Goal: Transaction & Acquisition: Purchase product/service

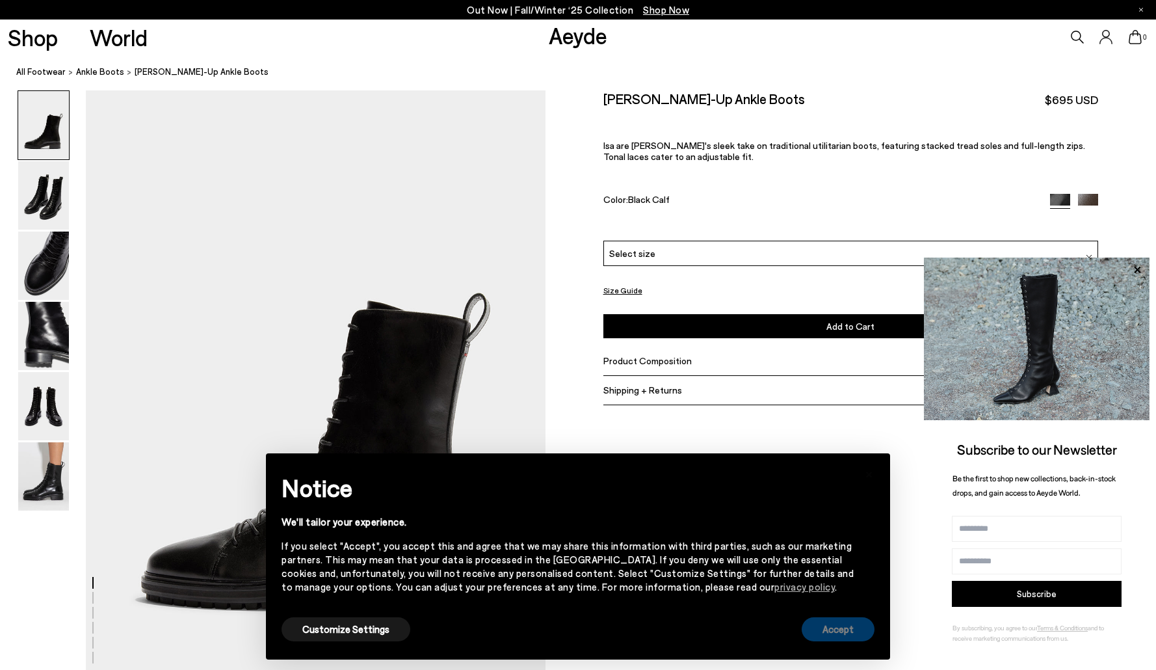
click at [832, 633] on button "Accept" at bounding box center [838, 629] width 73 height 24
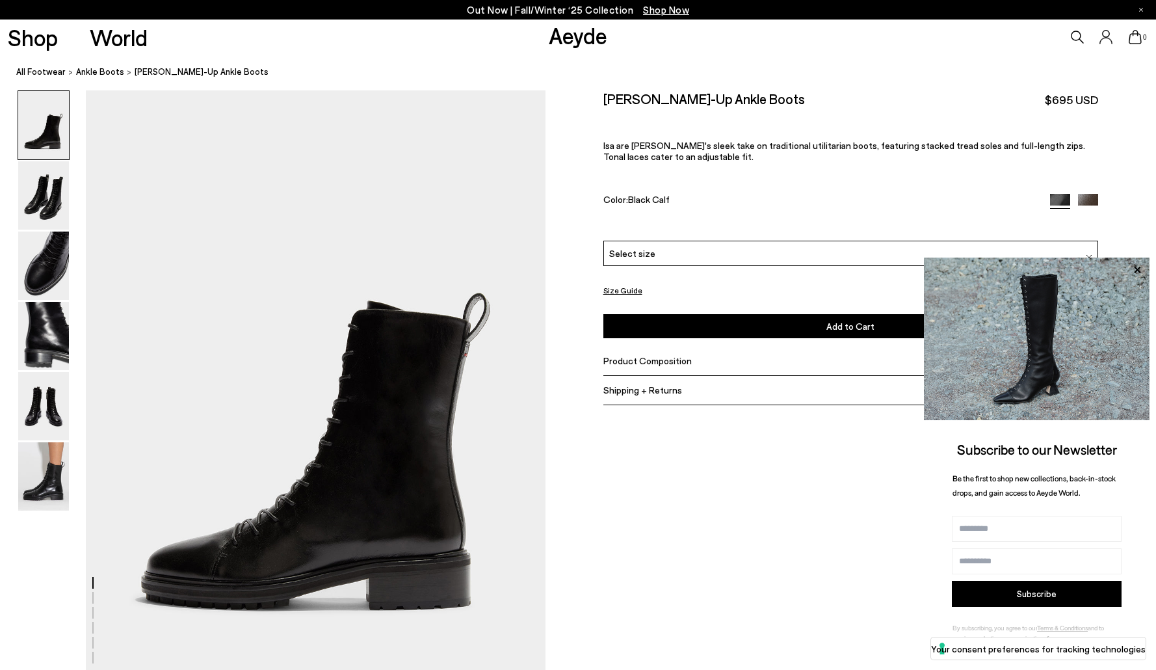
click at [575, 34] on link "Aeyde" at bounding box center [578, 34] width 59 height 27
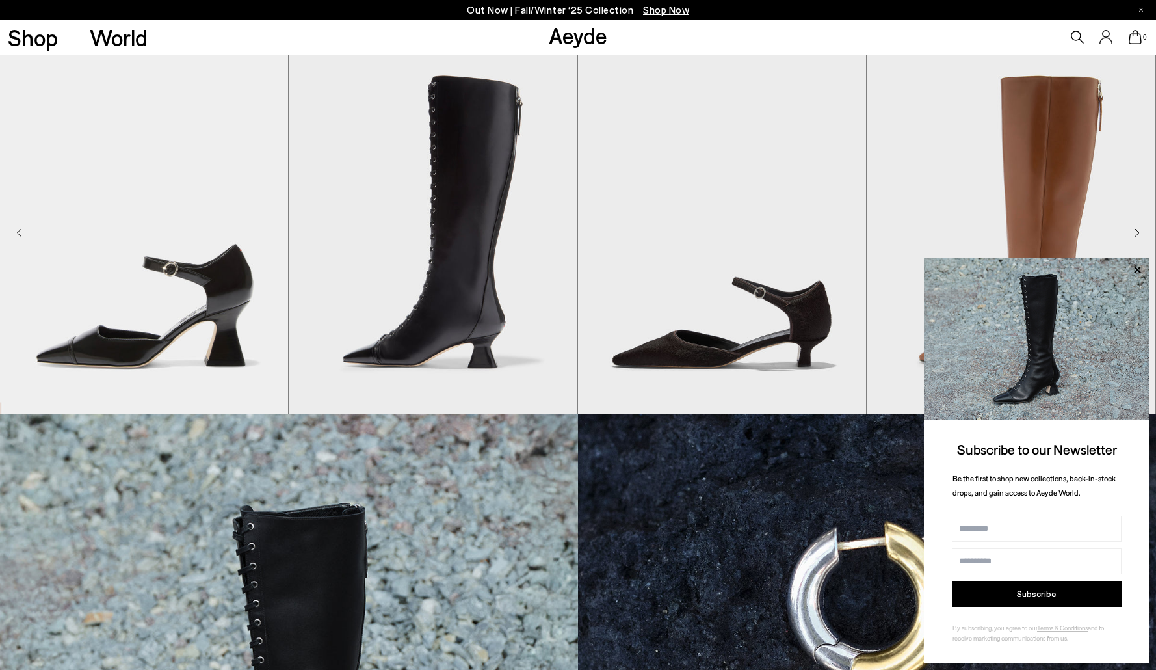
scroll to position [595, 0]
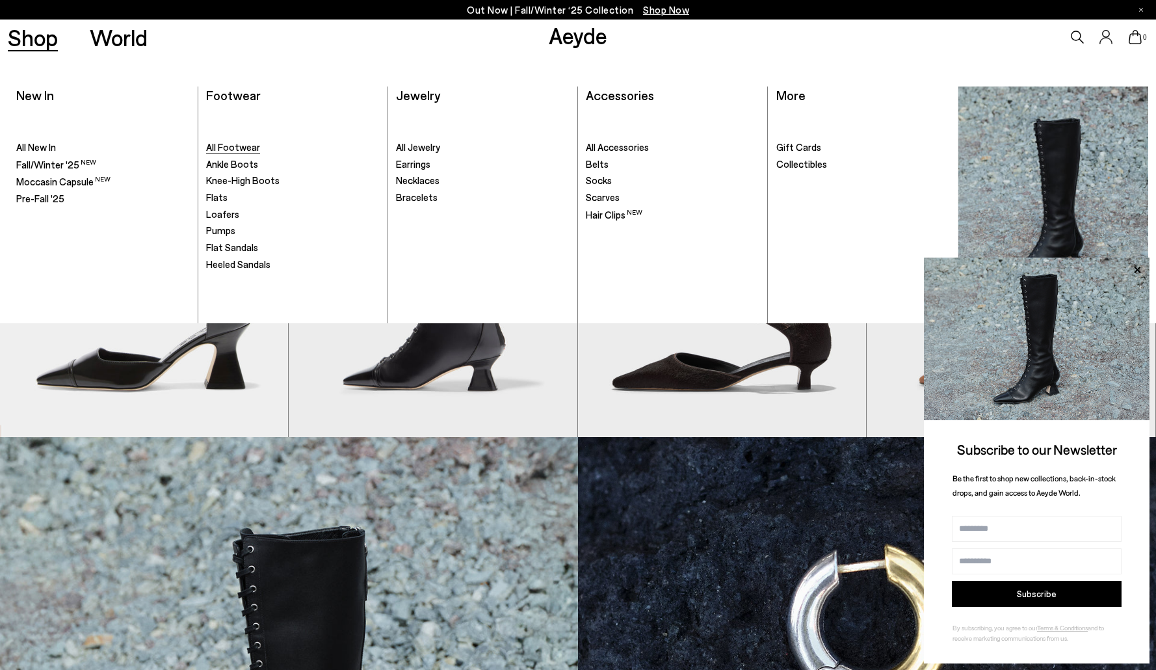
click at [231, 147] on span "All Footwear" at bounding box center [233, 147] width 54 height 12
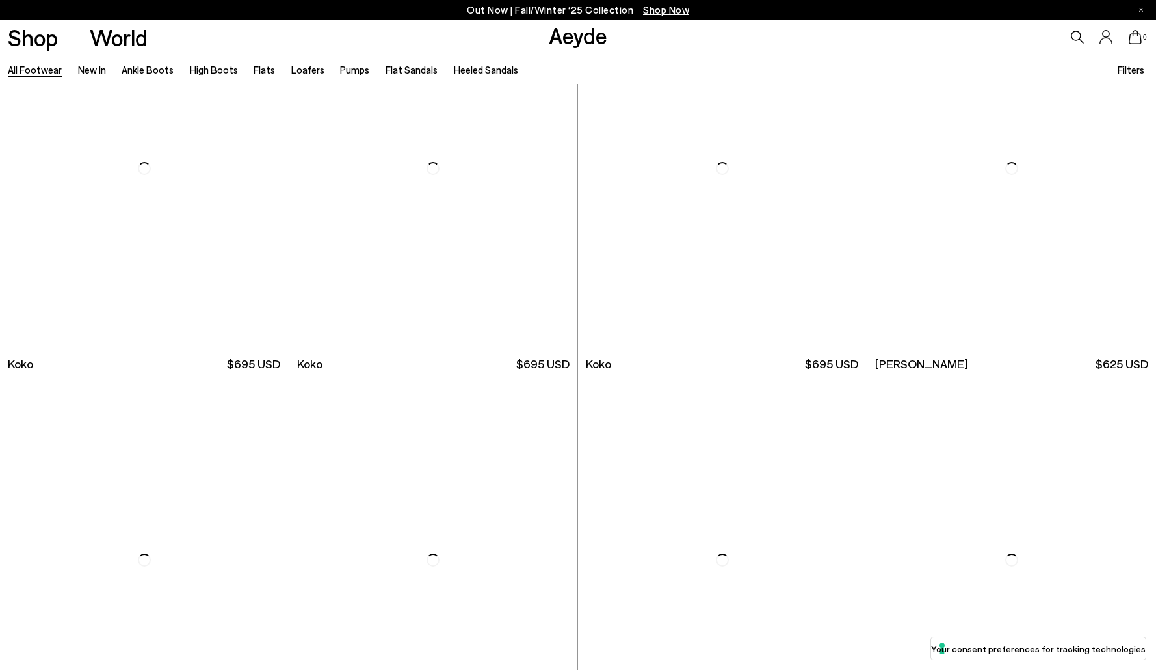
scroll to position [2089, 0]
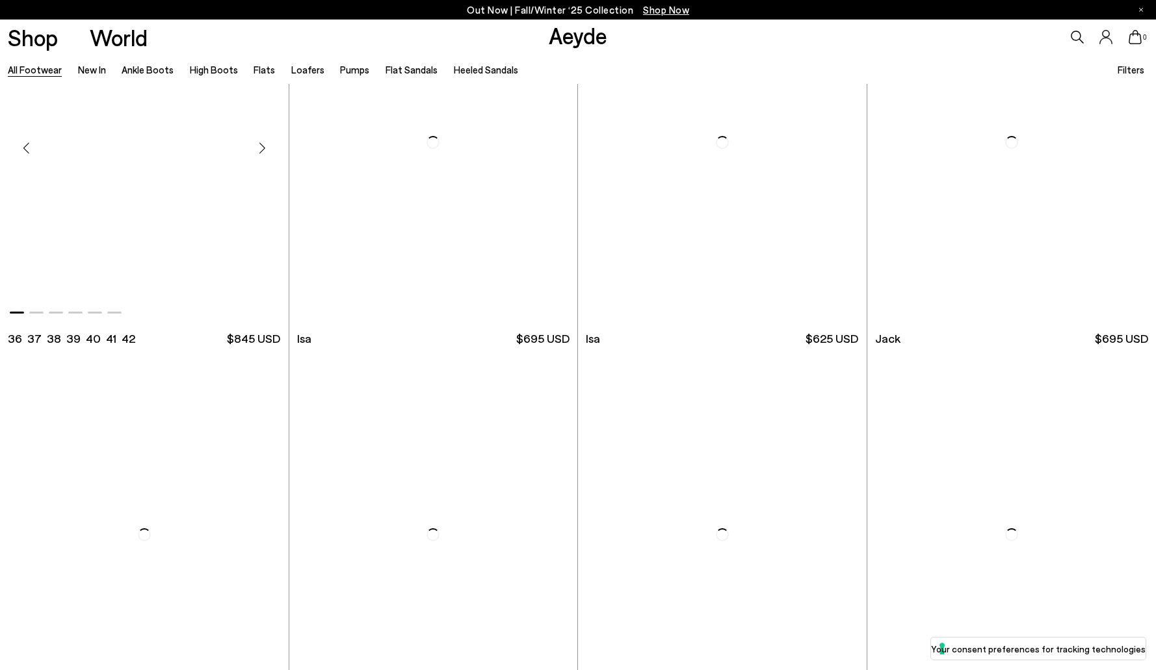
scroll to position [9422, 0]
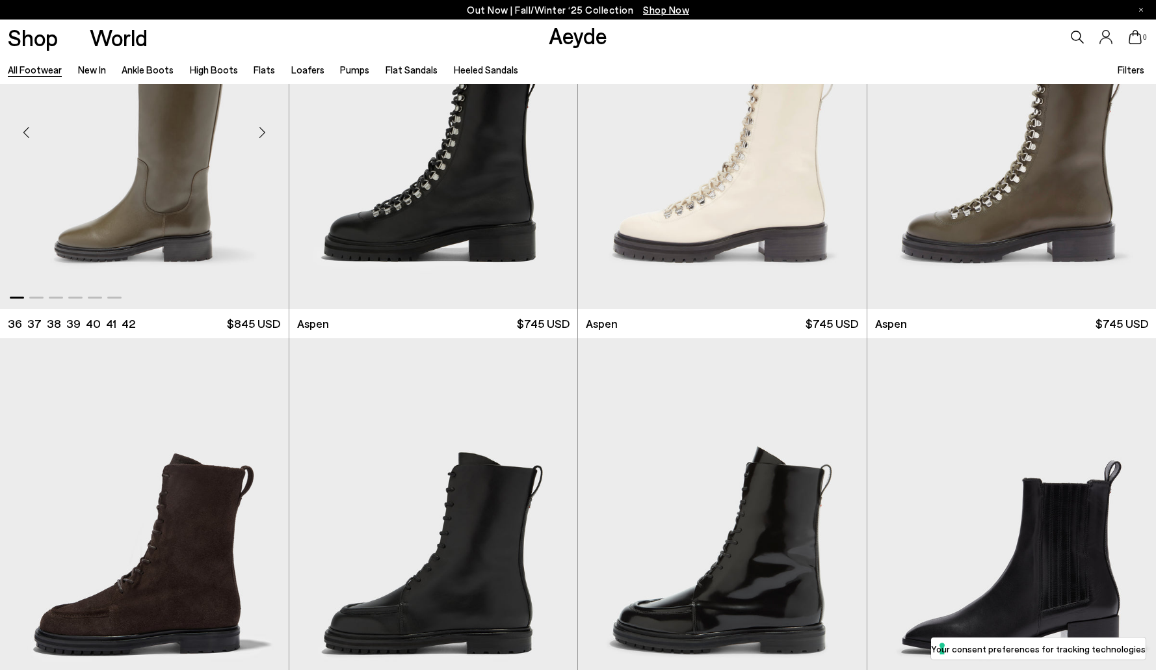
scroll to position [10576, 0]
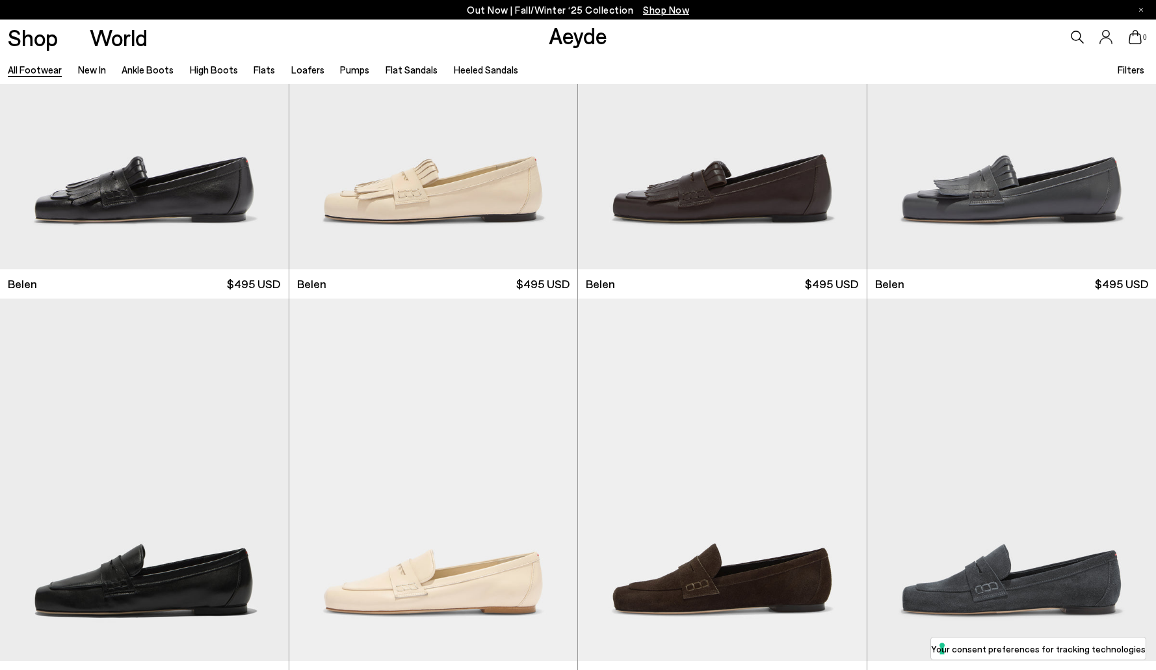
scroll to position [12862, 0]
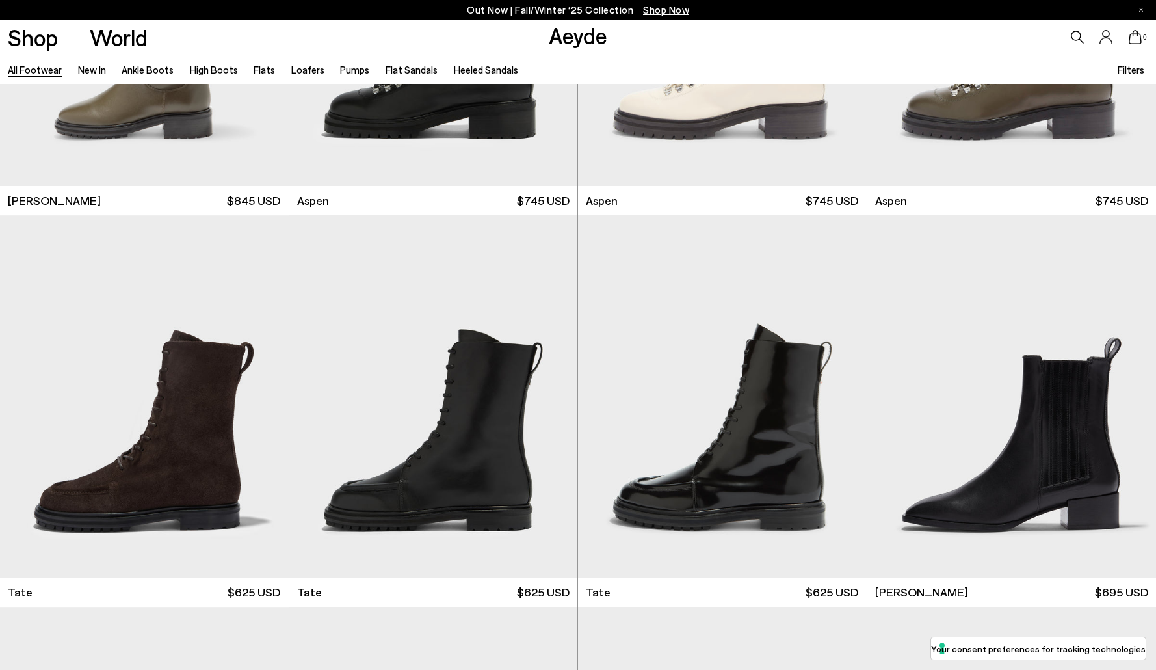
scroll to position [10442, 0]
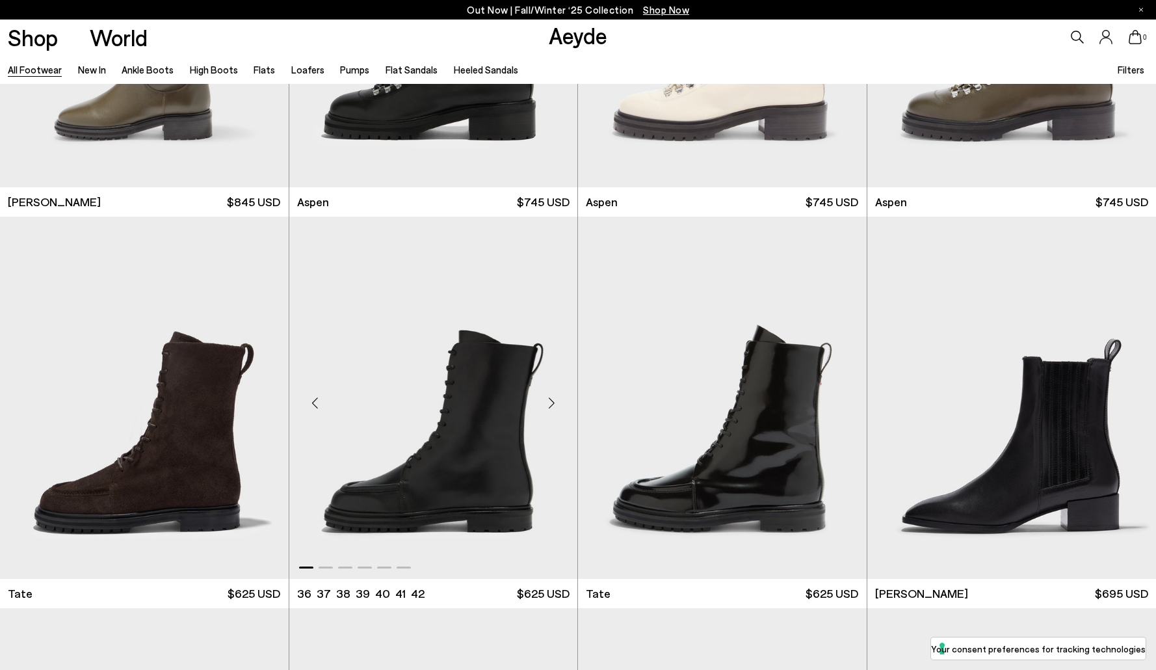
click at [553, 404] on div "Next slide" at bounding box center [551, 402] width 39 height 39
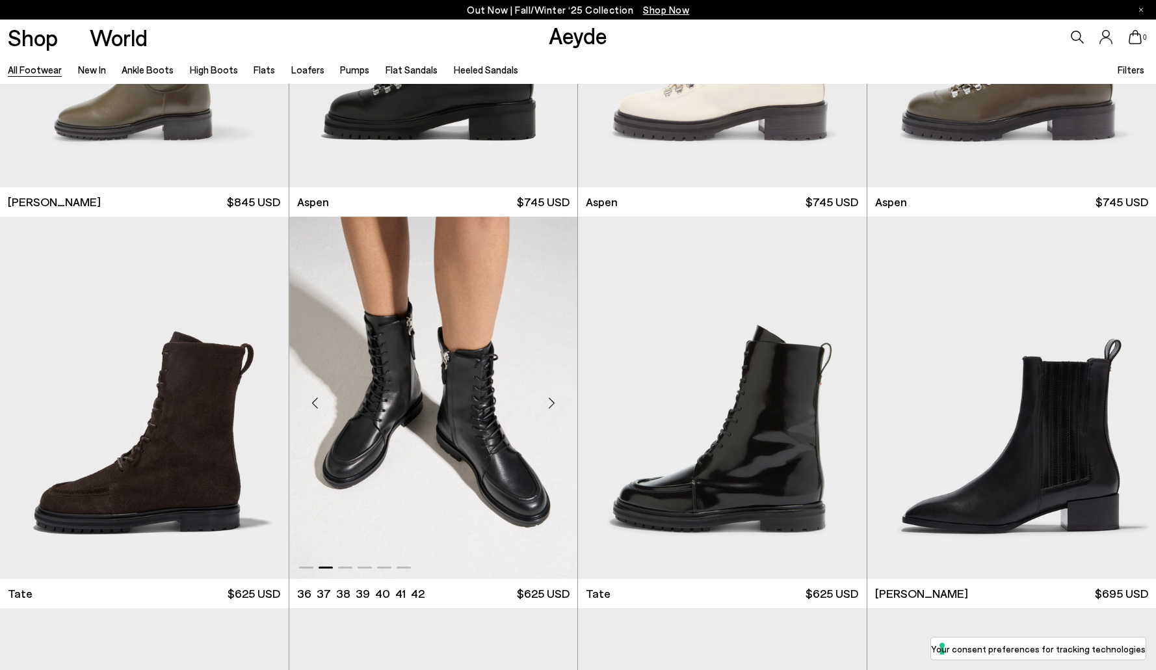
click at [553, 404] on div "Next slide" at bounding box center [551, 402] width 39 height 39
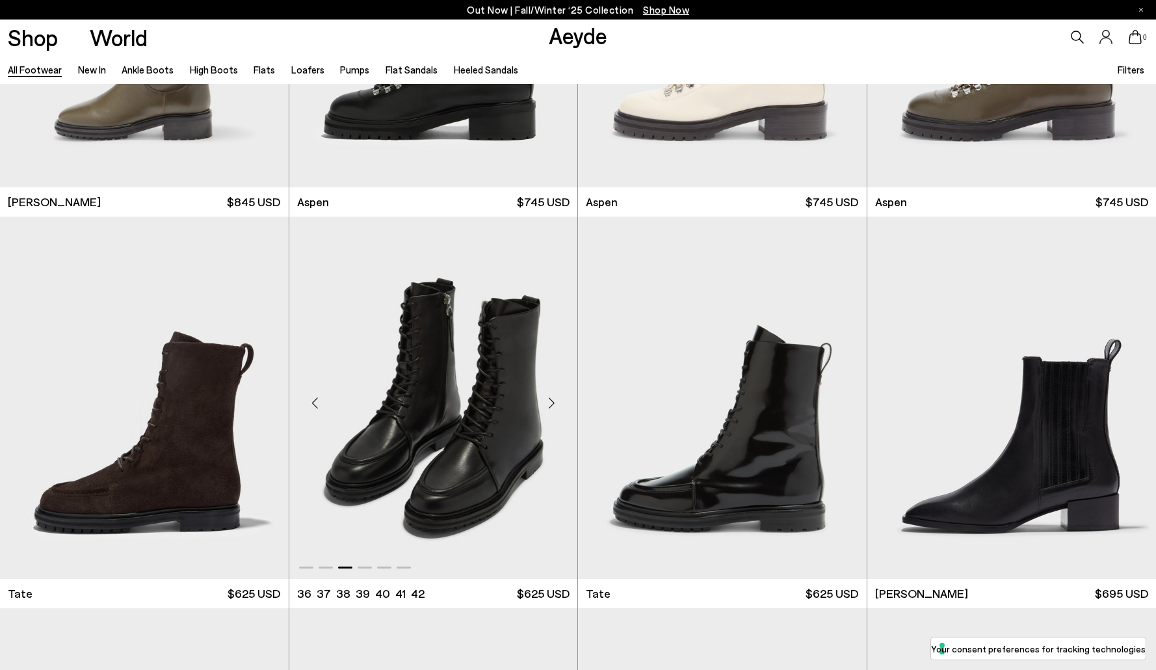
click at [553, 404] on div "Next slide" at bounding box center [551, 402] width 39 height 39
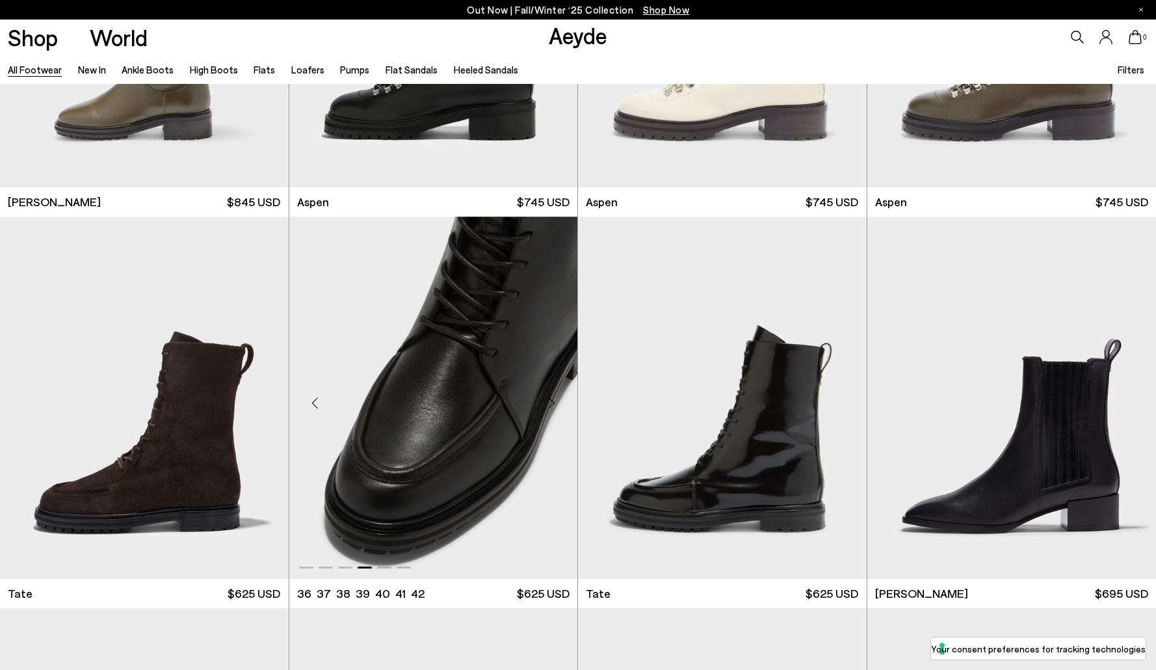
click at [553, 404] on div "Next slide" at bounding box center [551, 402] width 39 height 39
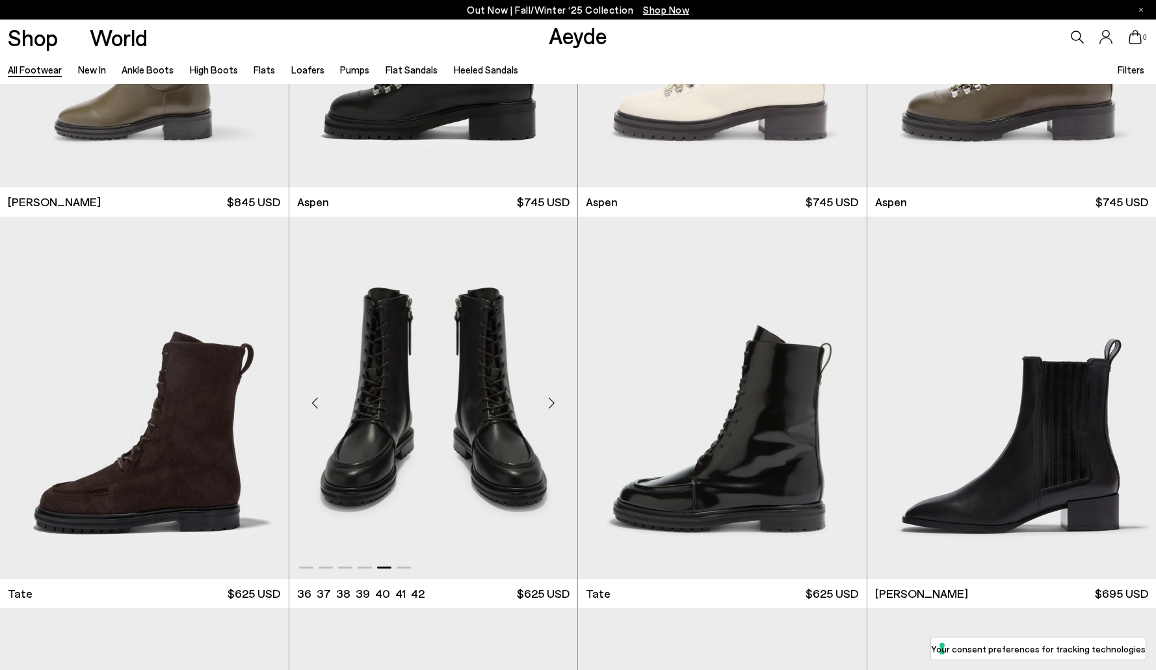
click at [553, 404] on div "Next slide" at bounding box center [551, 402] width 39 height 39
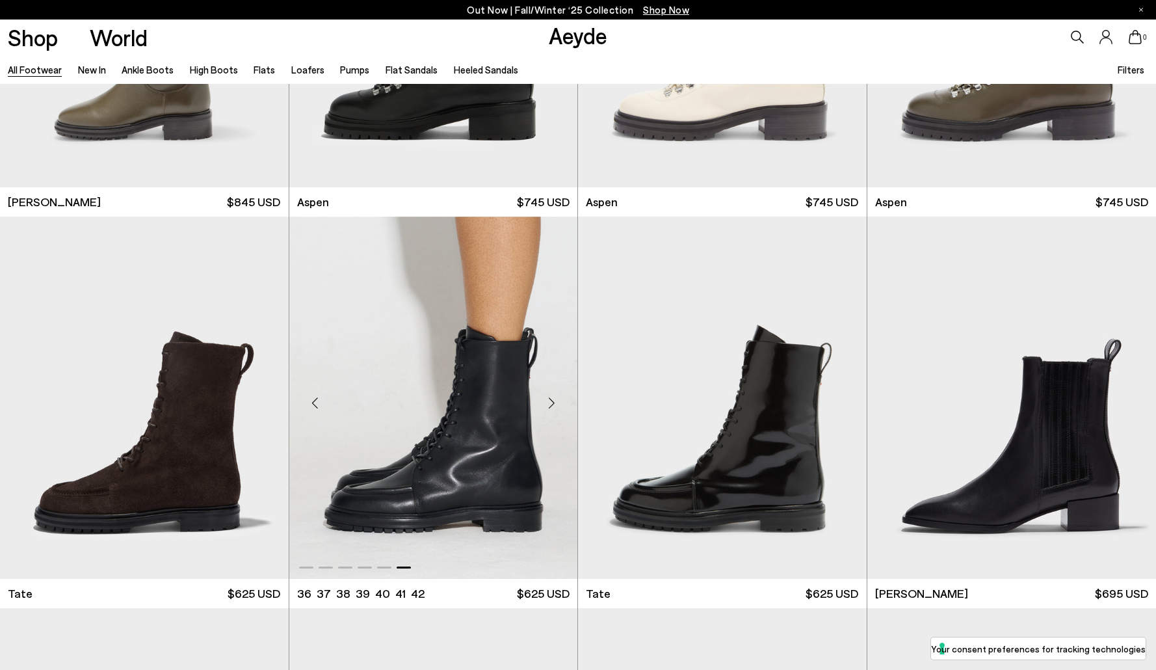
click at [553, 404] on div "Next slide" at bounding box center [551, 402] width 39 height 39
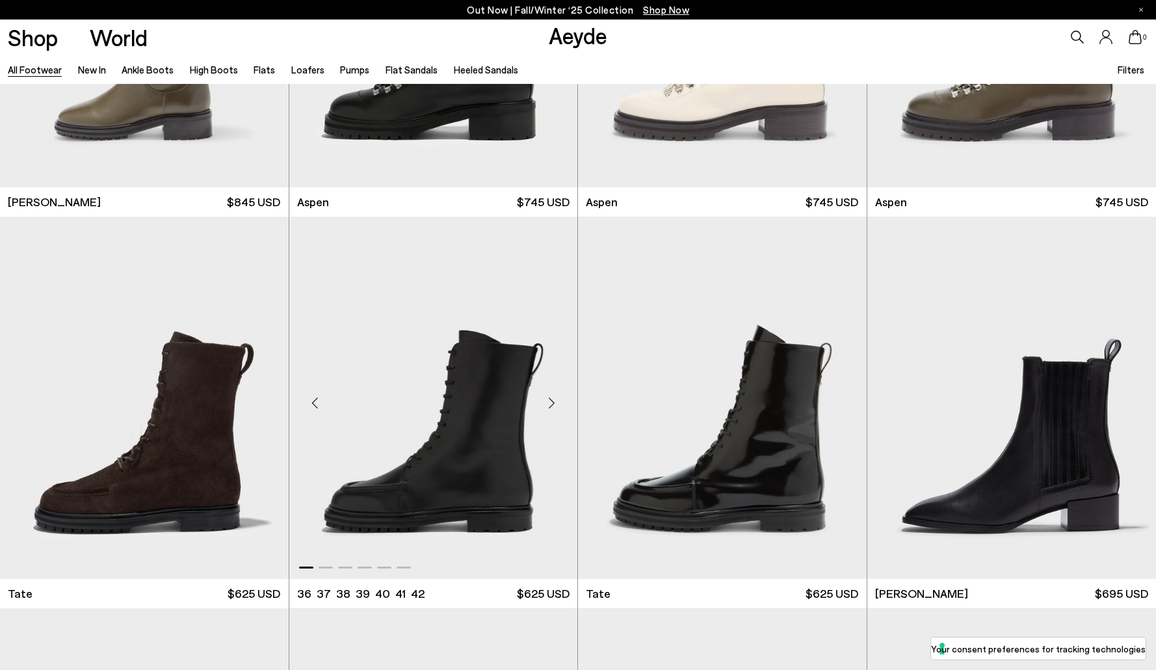
click at [553, 404] on div "Next slide" at bounding box center [551, 402] width 39 height 39
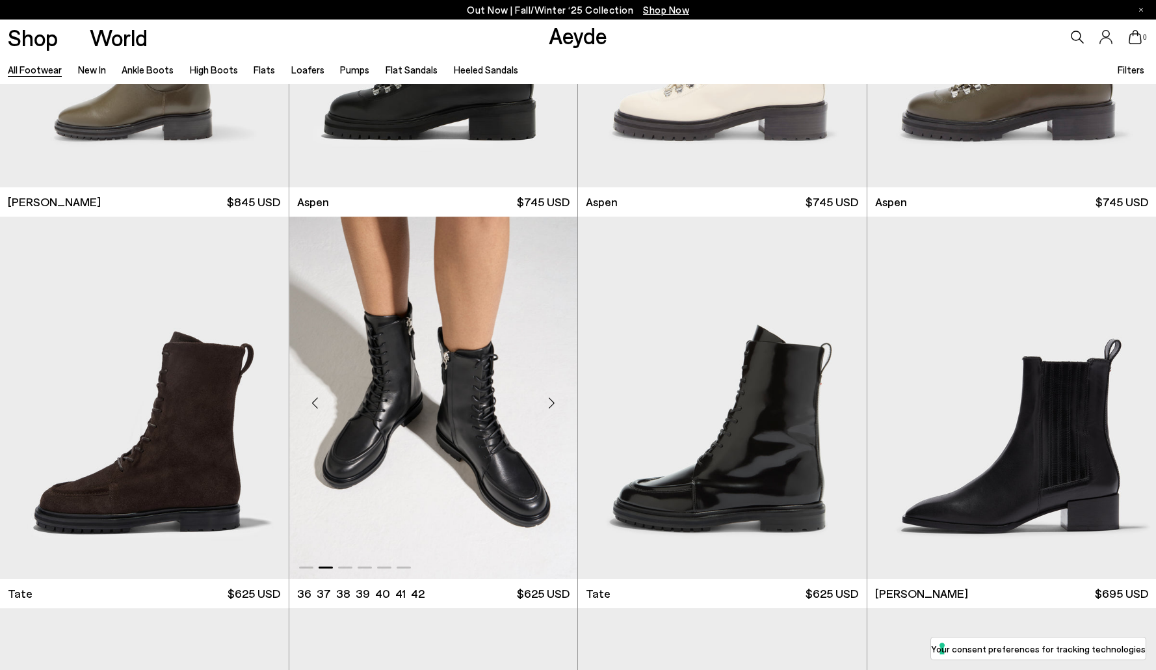
click at [435, 393] on img "2 / 6" at bounding box center [433, 398] width 289 height 362
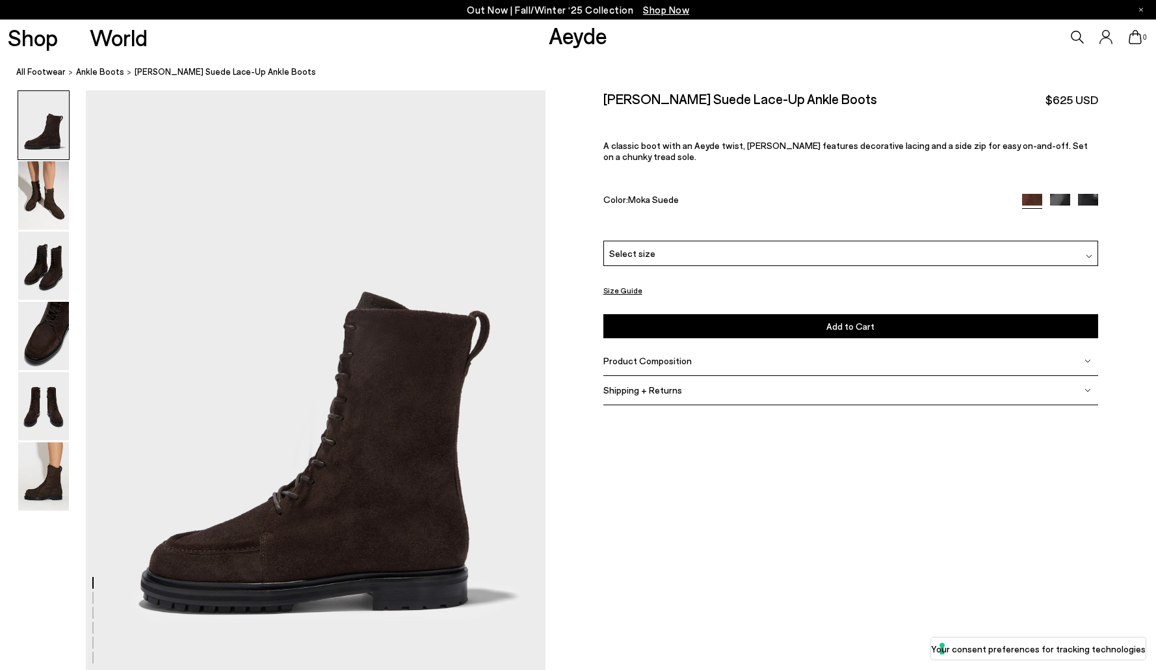
click at [1090, 194] on img at bounding box center [1088, 204] width 20 height 20
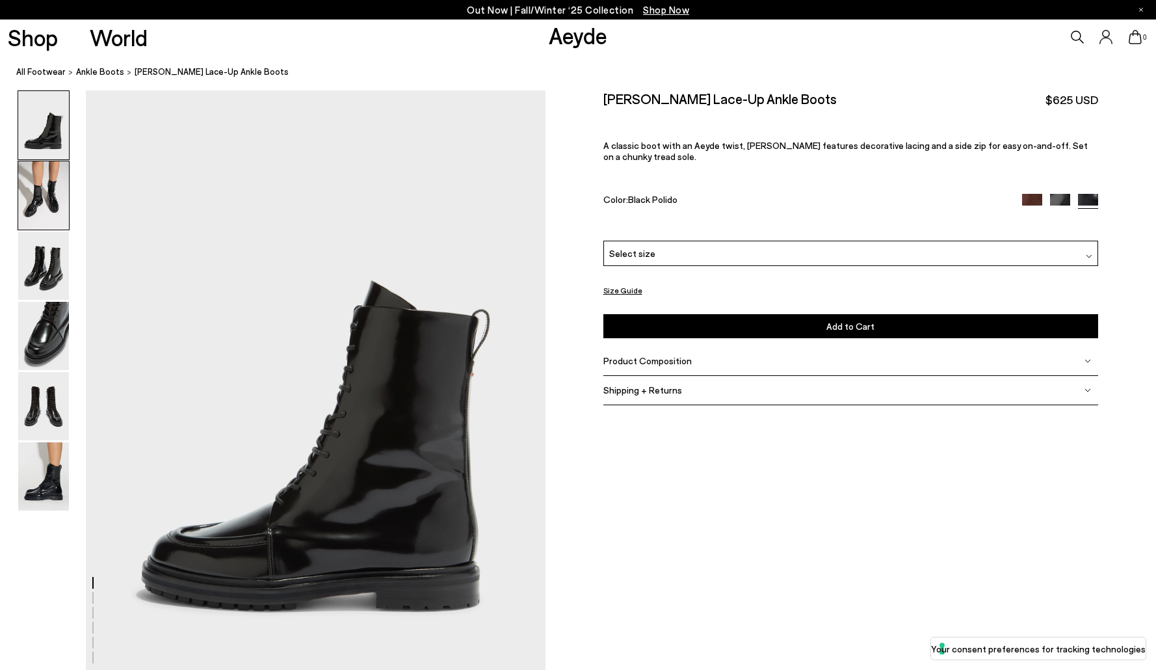
click at [53, 194] on img at bounding box center [43, 195] width 51 height 68
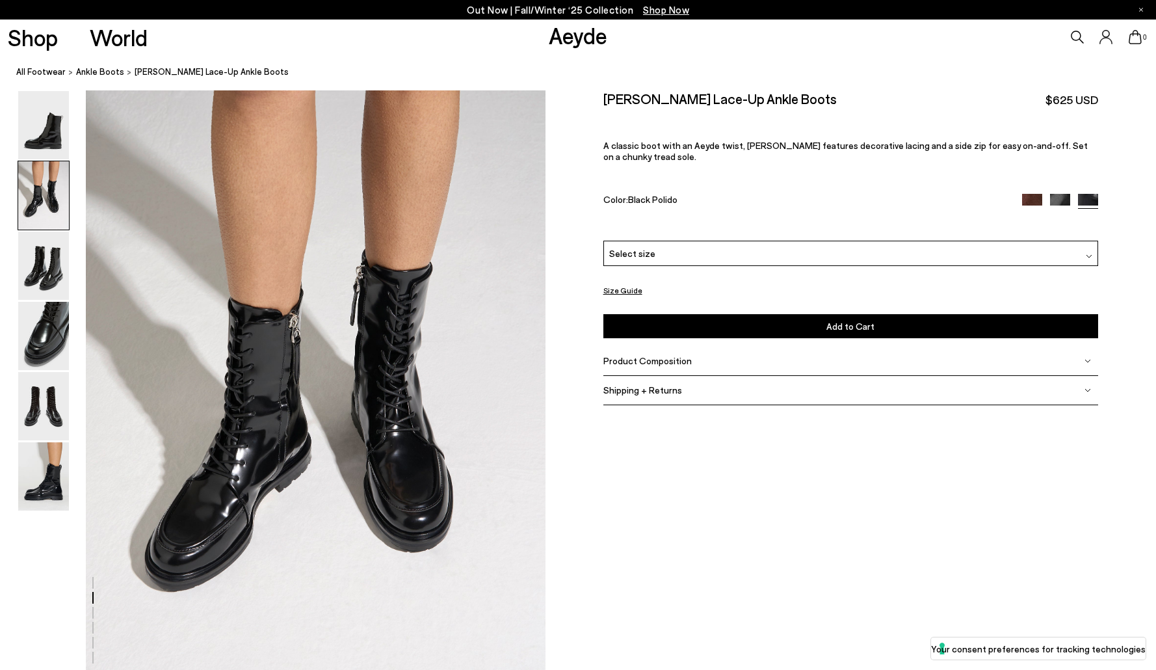
click at [49, 222] on img at bounding box center [43, 195] width 51 height 68
click at [48, 280] on img at bounding box center [43, 265] width 51 height 68
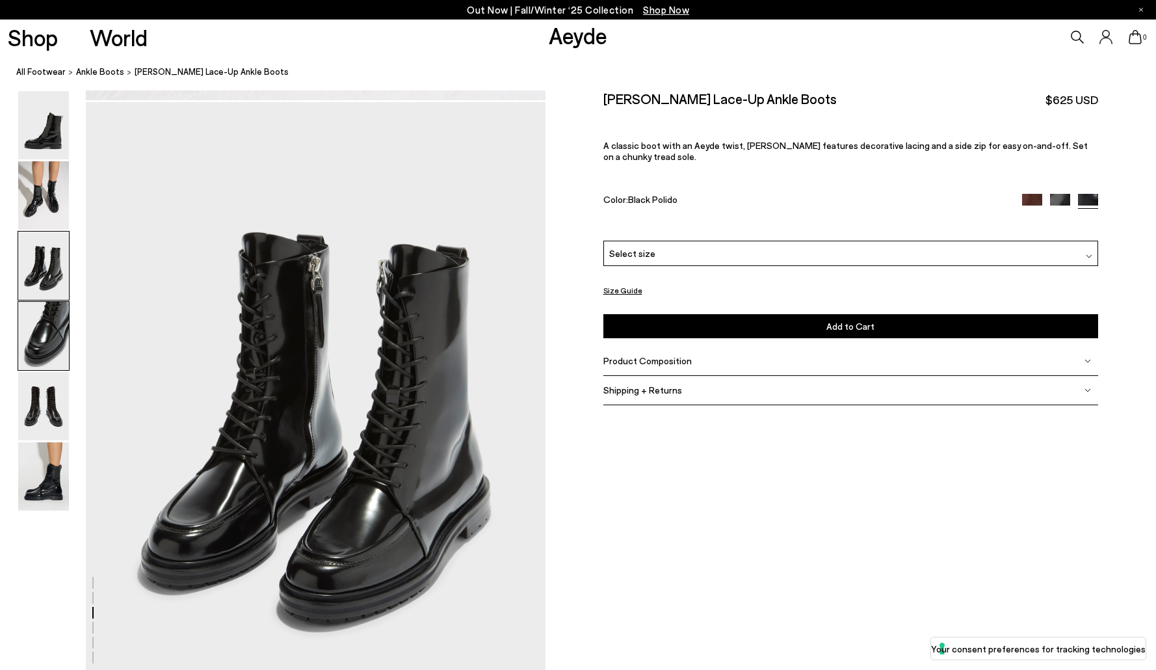
scroll to position [1230, 0]
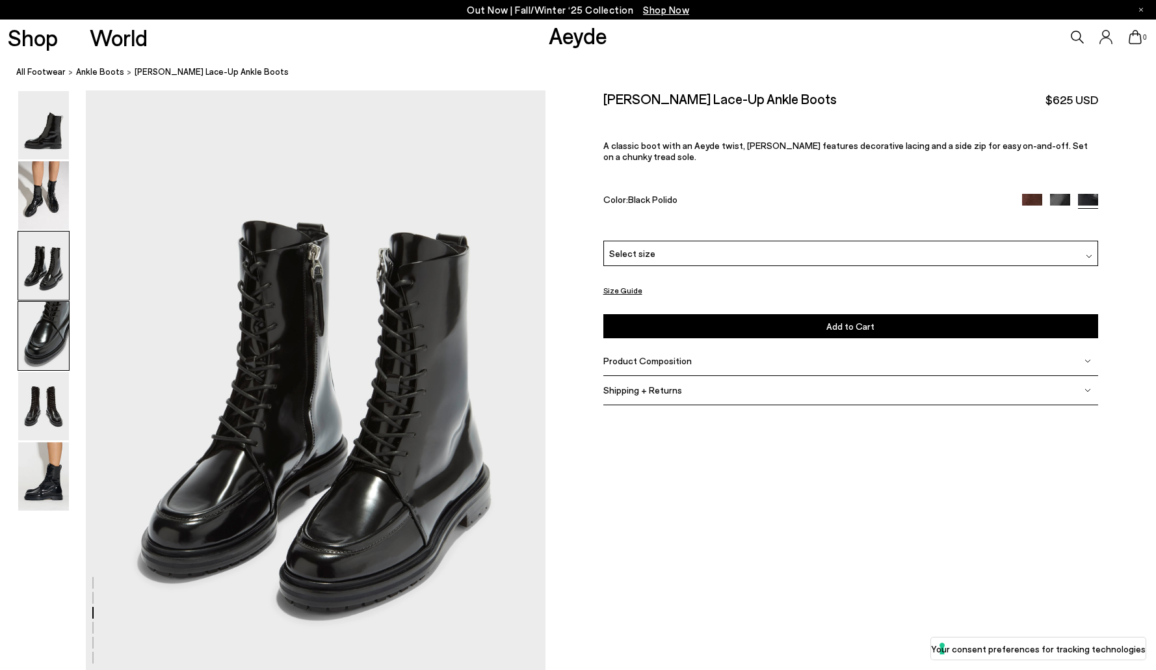
click at [47, 330] on img at bounding box center [43, 336] width 51 height 68
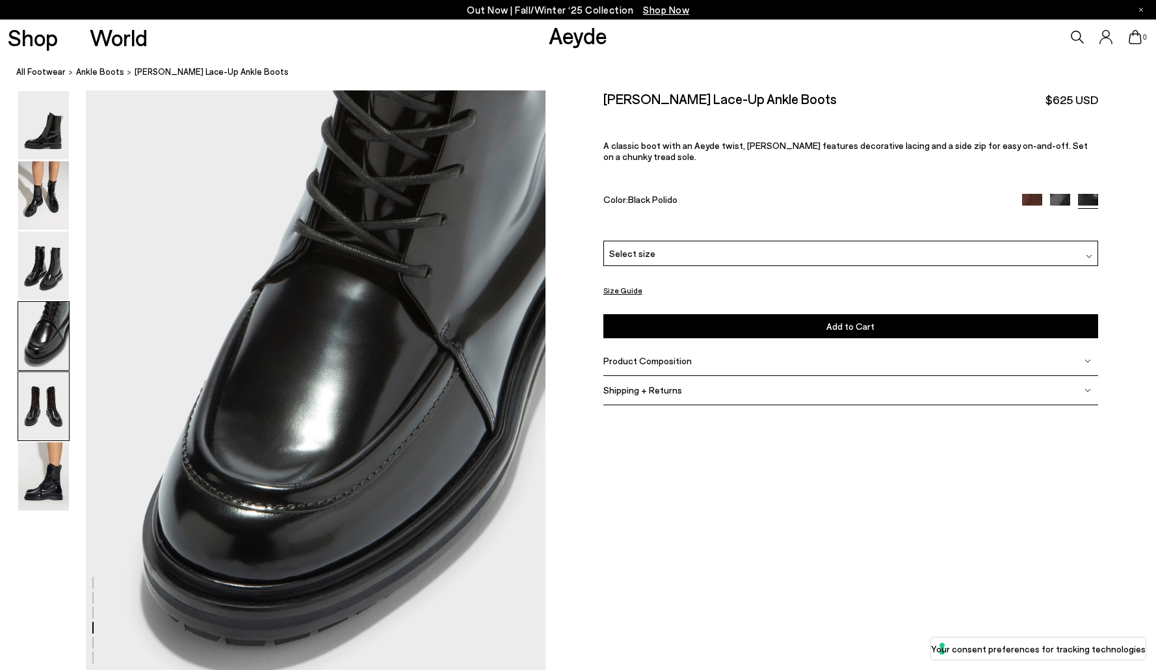
click at [44, 406] on img at bounding box center [43, 406] width 51 height 68
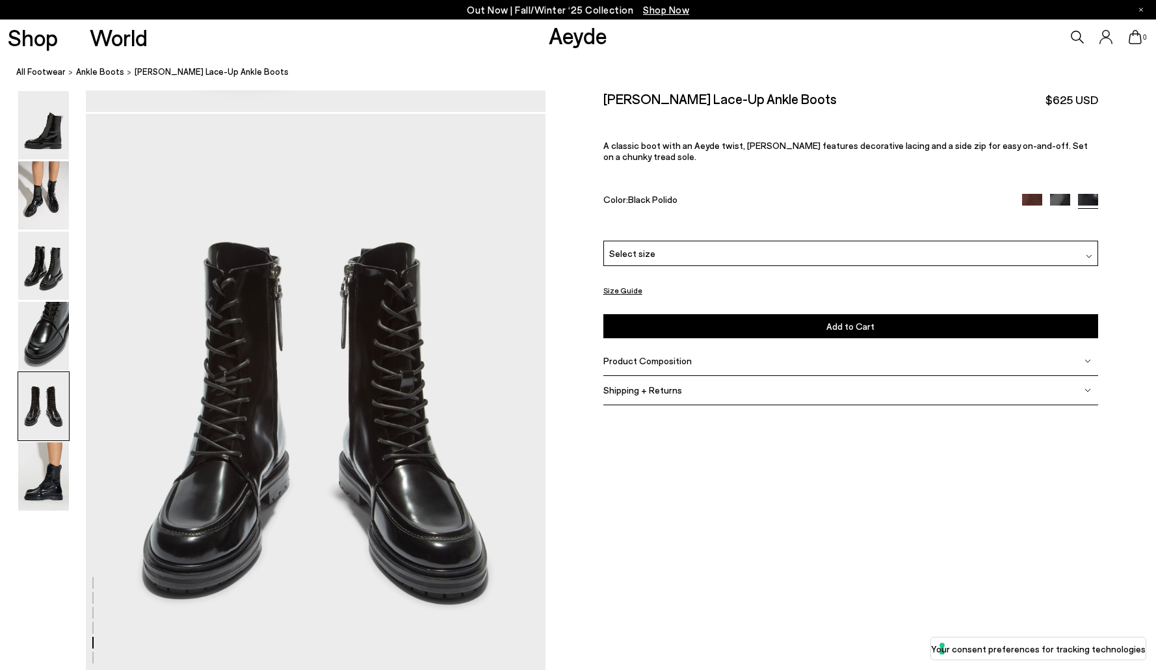
scroll to position [2459, 0]
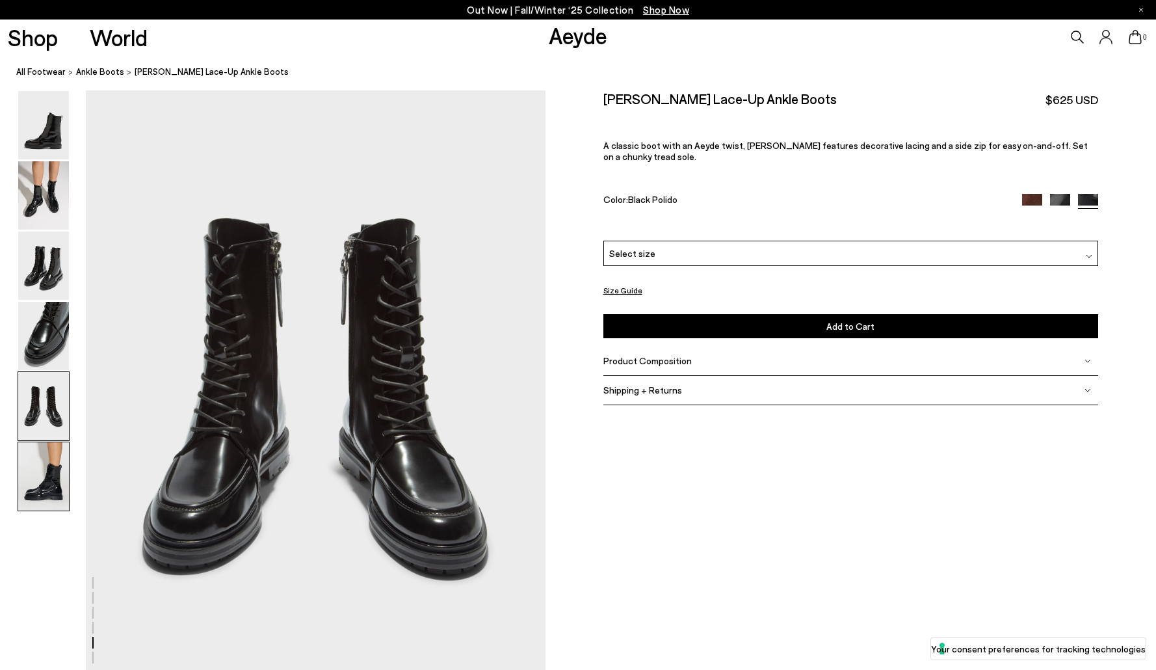
click at [46, 471] on img at bounding box center [43, 476] width 51 height 68
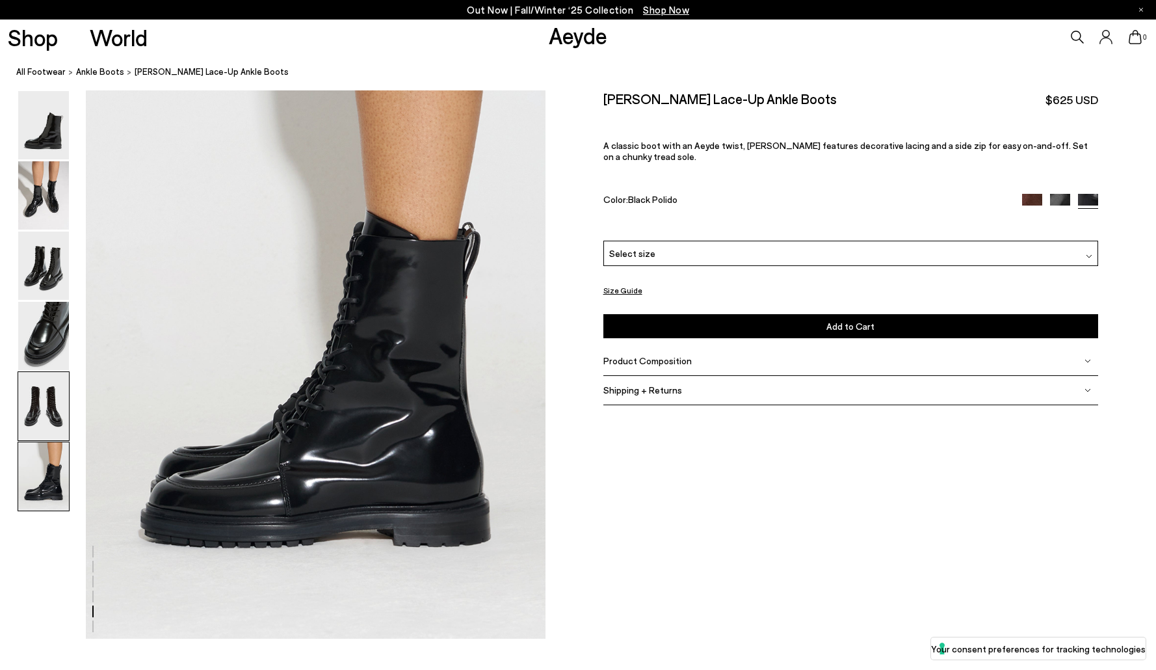
scroll to position [3163, 0]
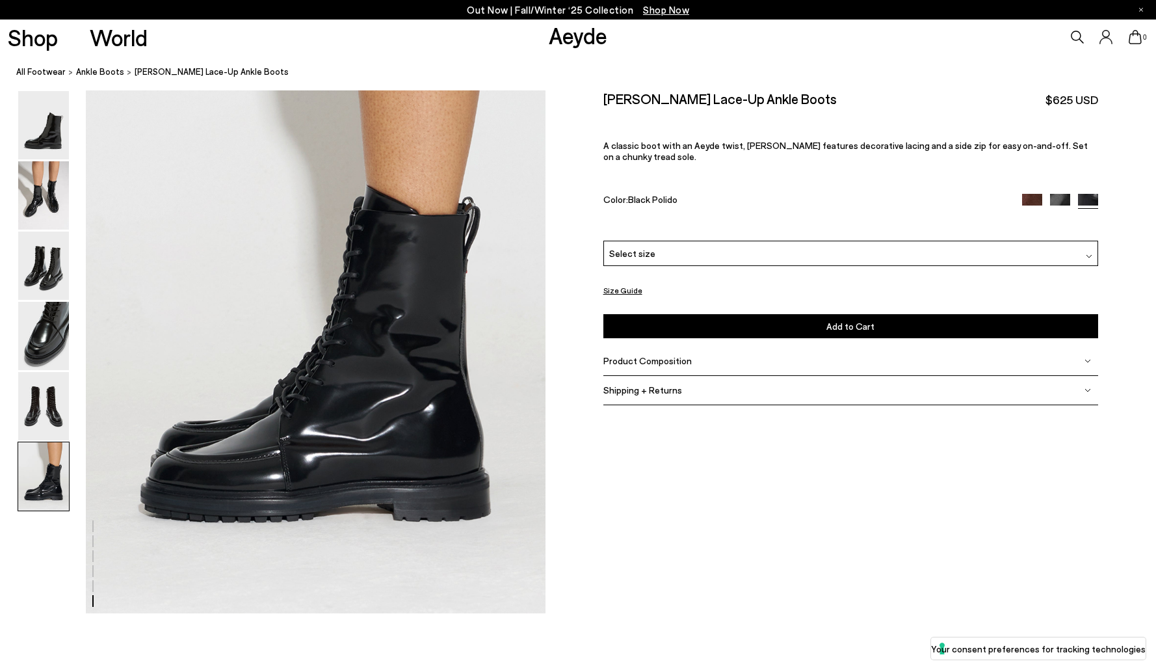
click at [1062, 194] on img at bounding box center [1060, 204] width 20 height 20
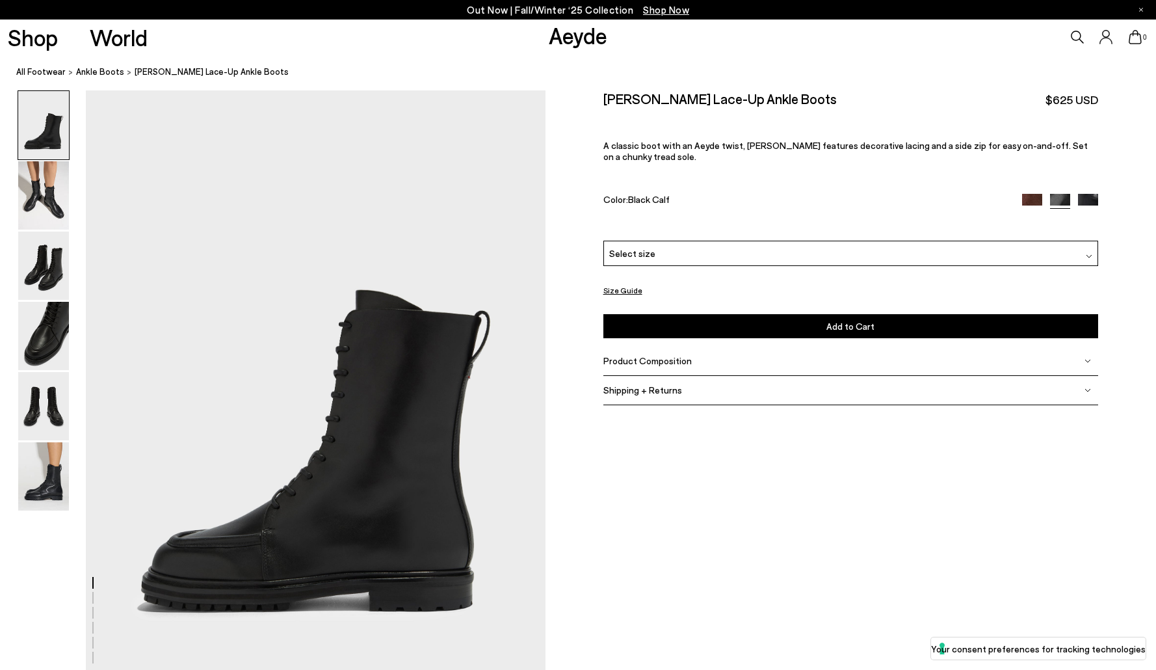
click at [658, 246] on div "Select size" at bounding box center [850, 253] width 495 height 25
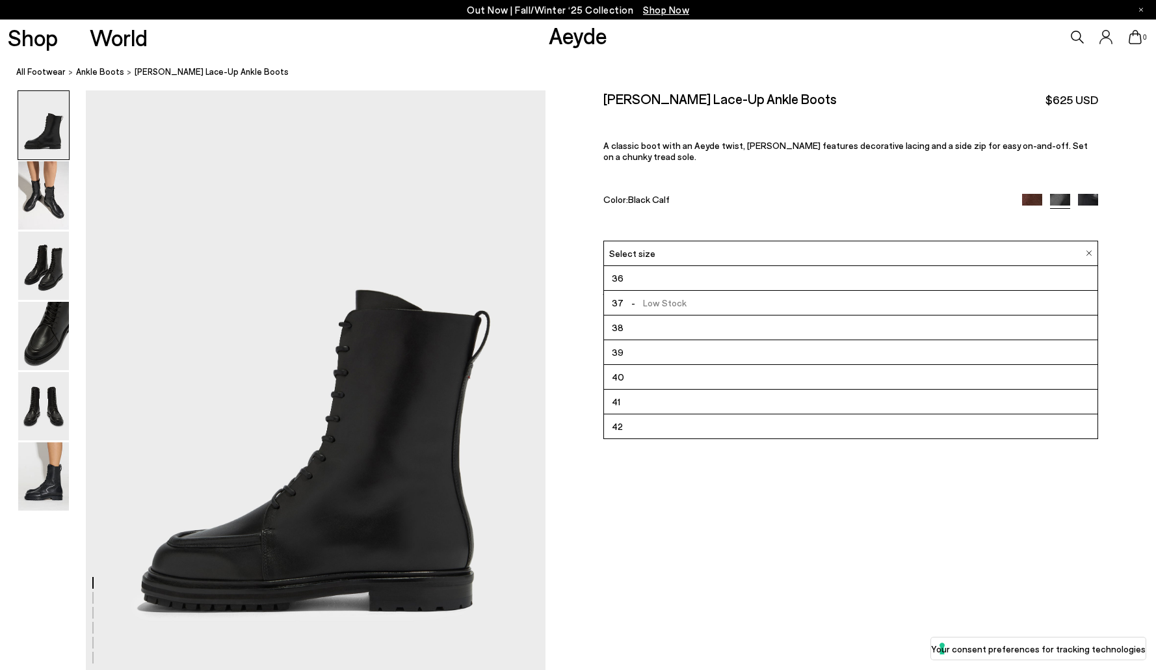
click at [650, 315] on li "38" at bounding box center [851, 327] width 494 height 25
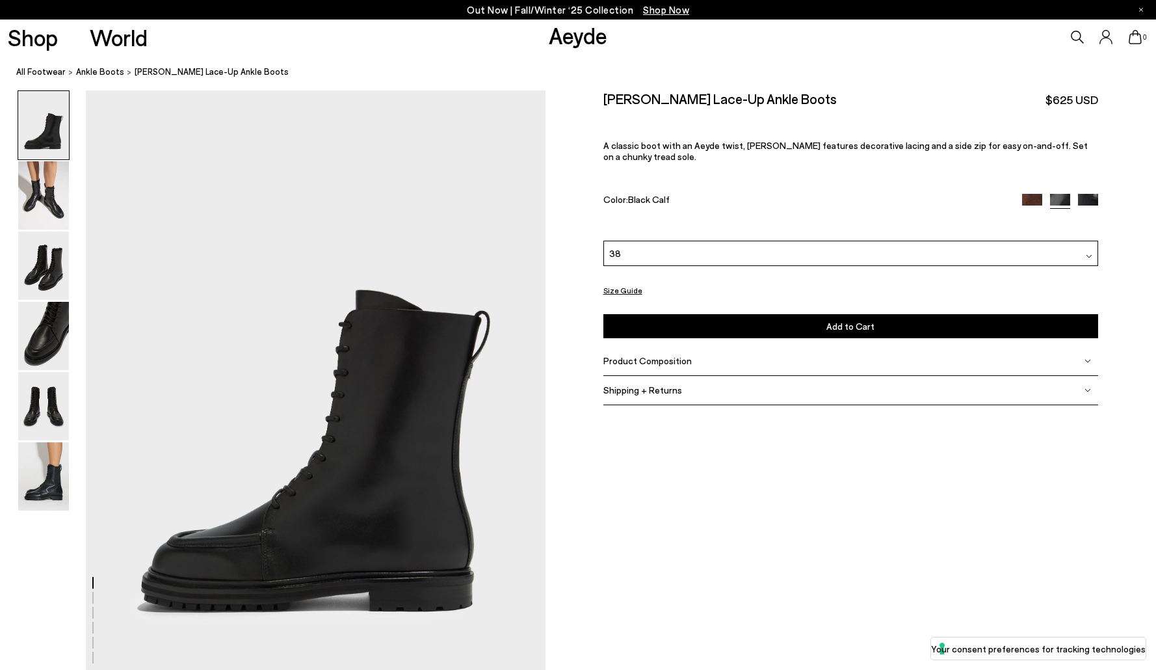
click at [627, 282] on button "Size Guide" at bounding box center [622, 290] width 39 height 16
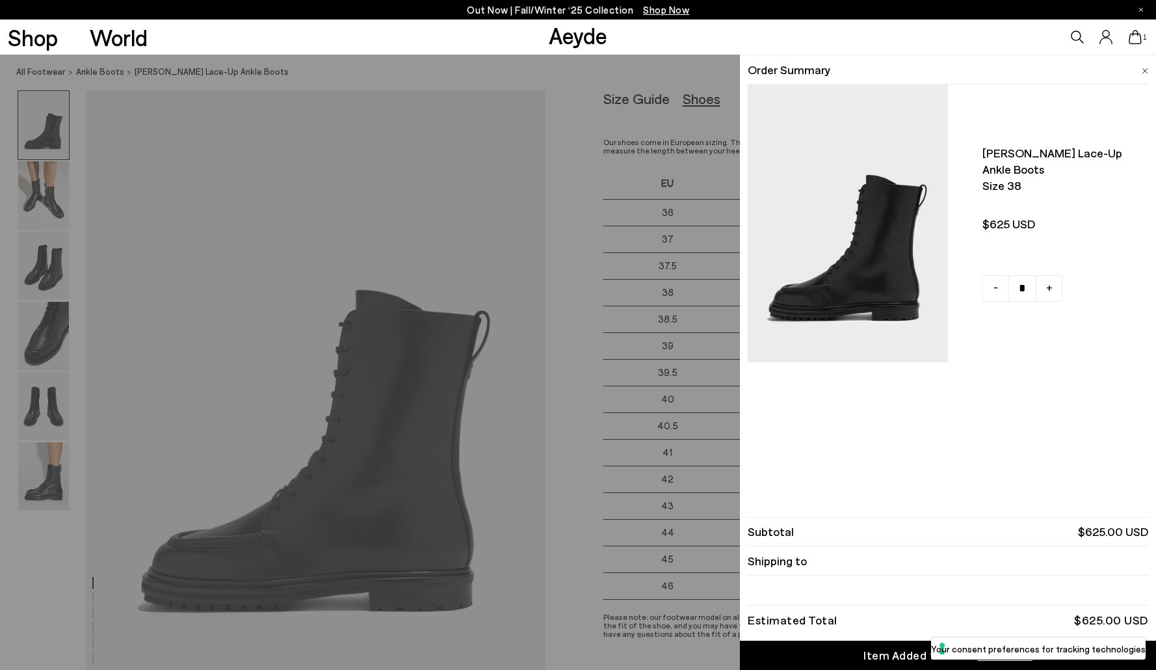
click at [1144, 69] on img at bounding box center [1145, 71] width 7 height 6
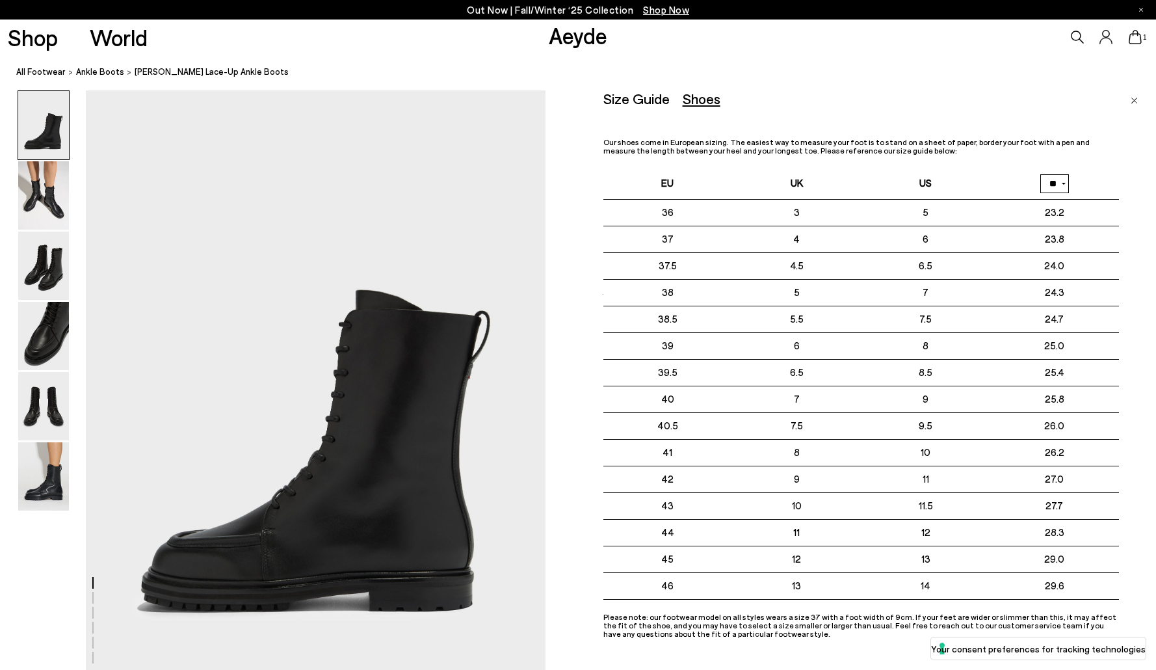
click at [1136, 98] on img "Close" at bounding box center [1134, 101] width 7 height 7
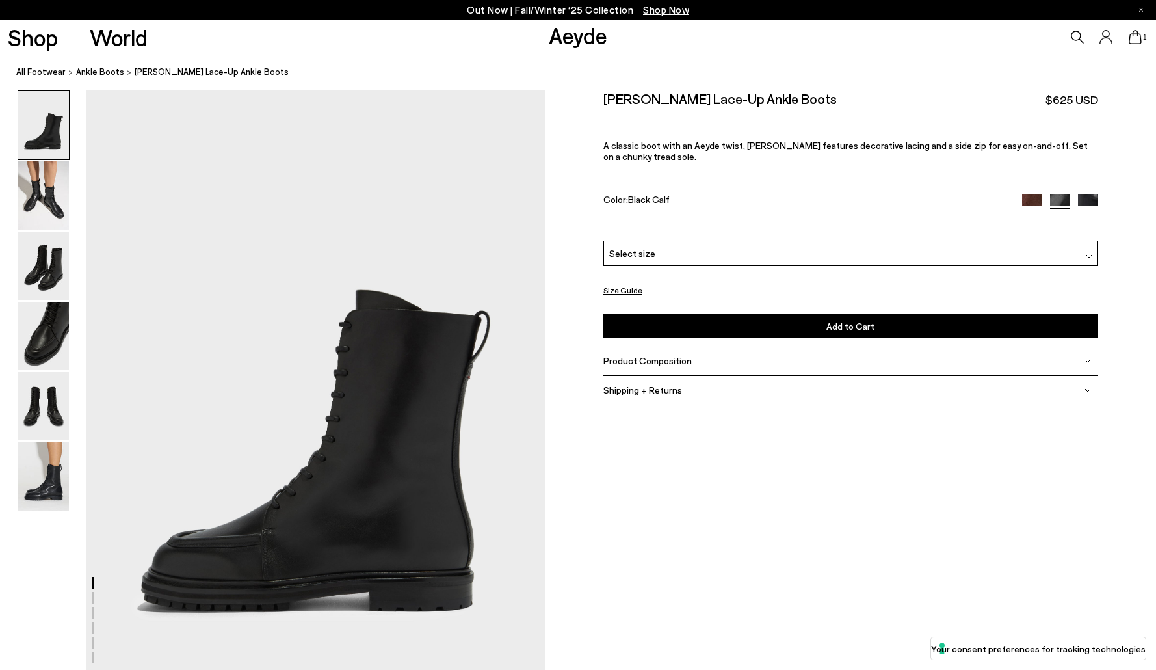
click at [640, 246] on span "Select size" at bounding box center [632, 253] width 46 height 14
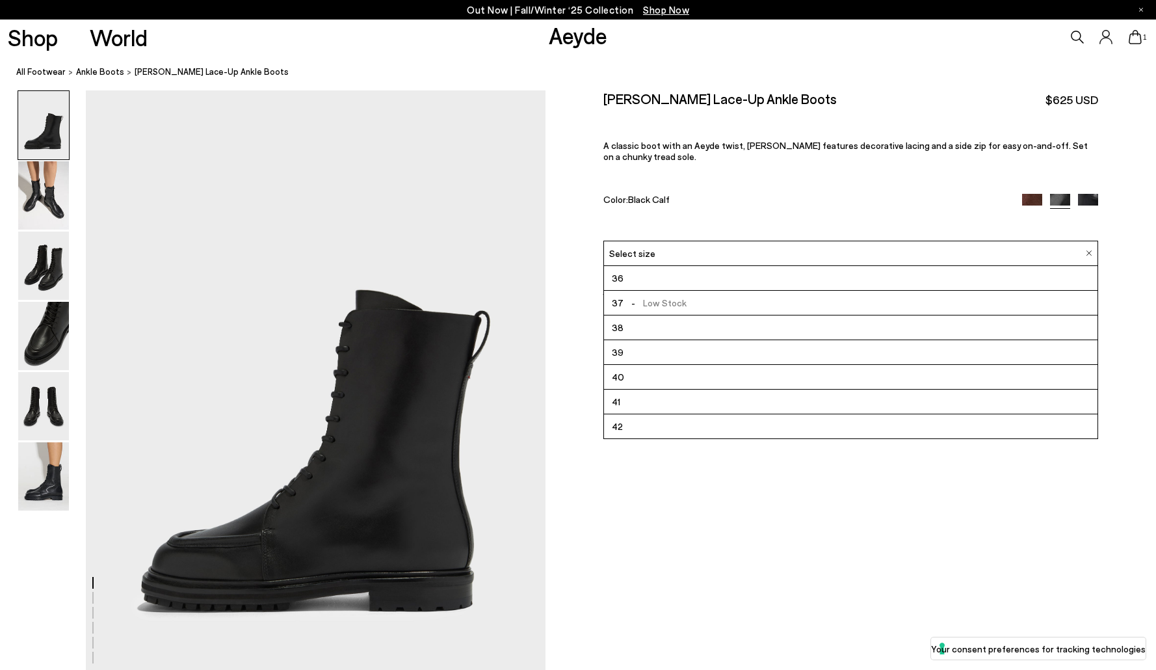
click at [657, 341] on li "39" at bounding box center [851, 352] width 494 height 25
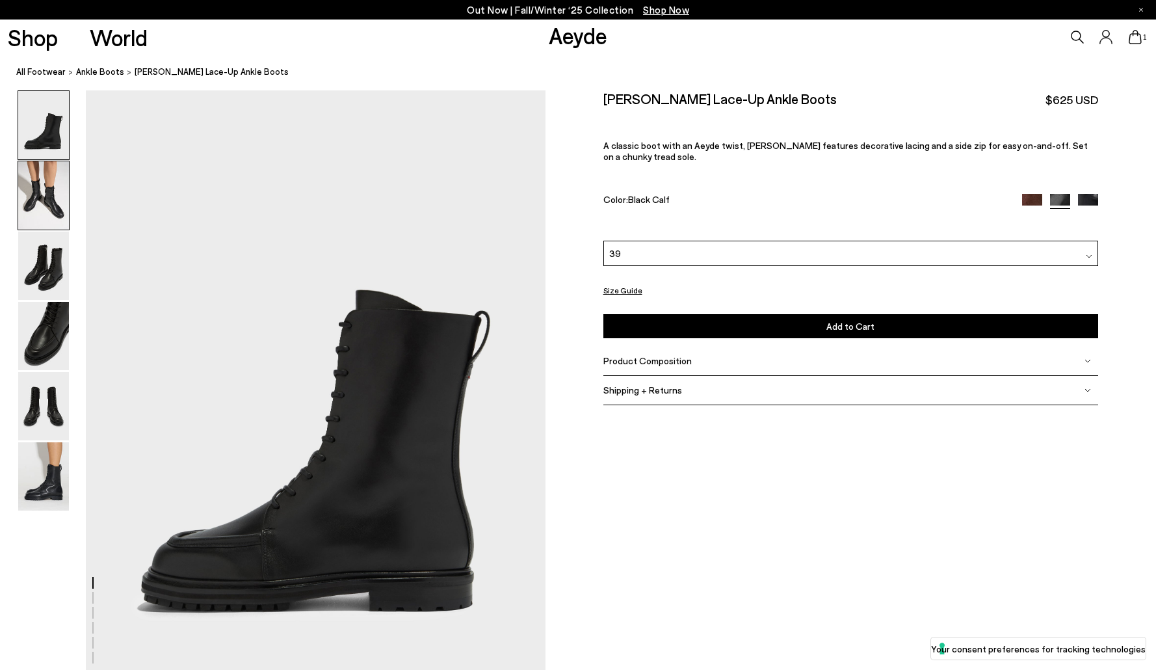
click at [44, 184] on img at bounding box center [43, 195] width 51 height 68
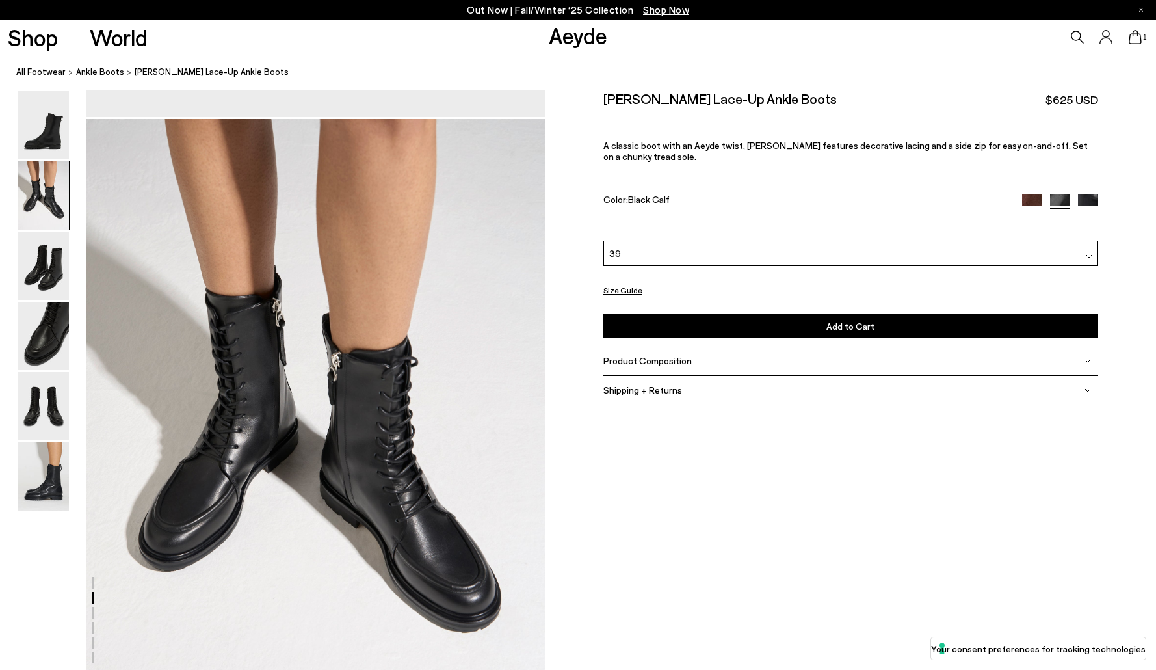
scroll to position [615, 0]
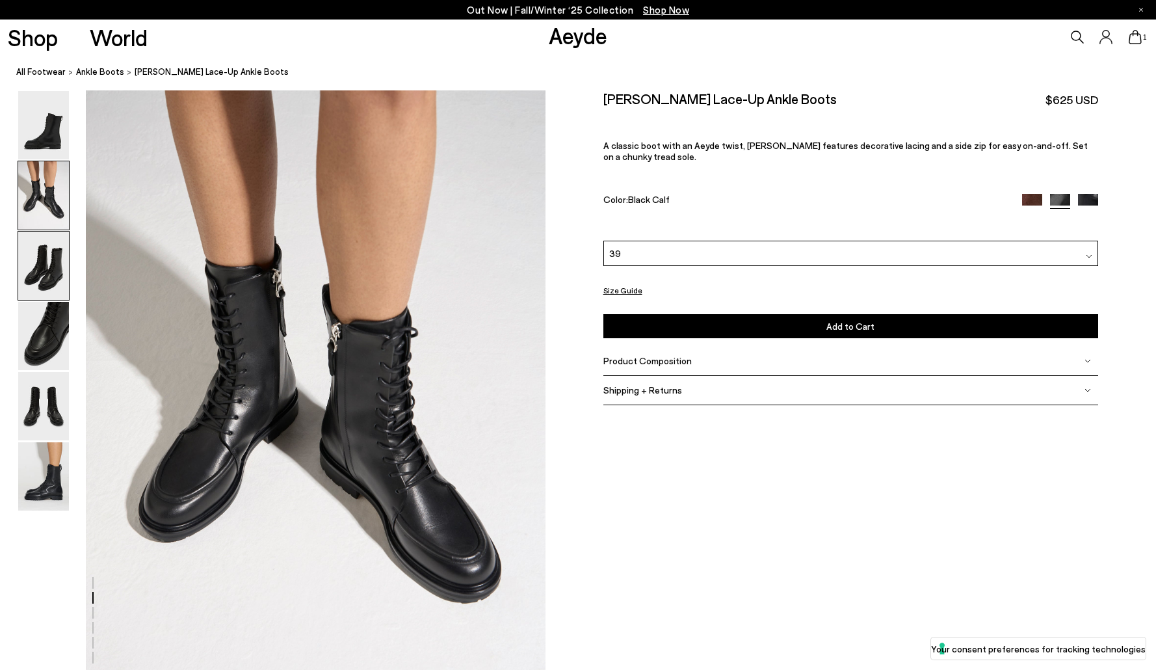
click at [38, 272] on img at bounding box center [43, 265] width 51 height 68
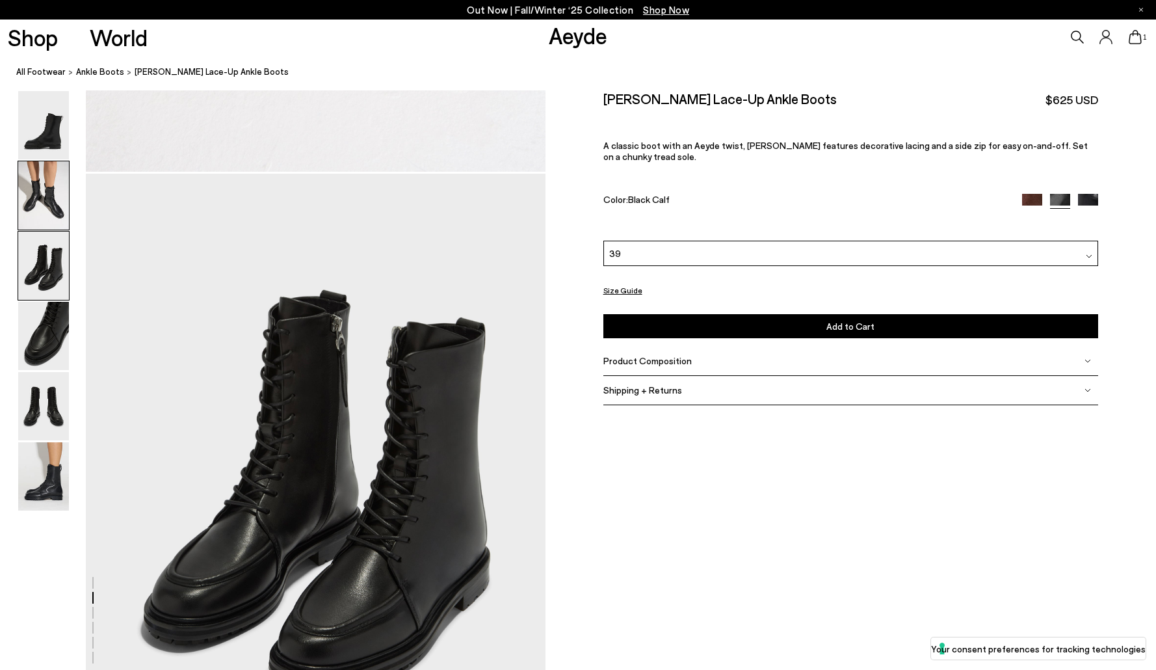
scroll to position [1230, 0]
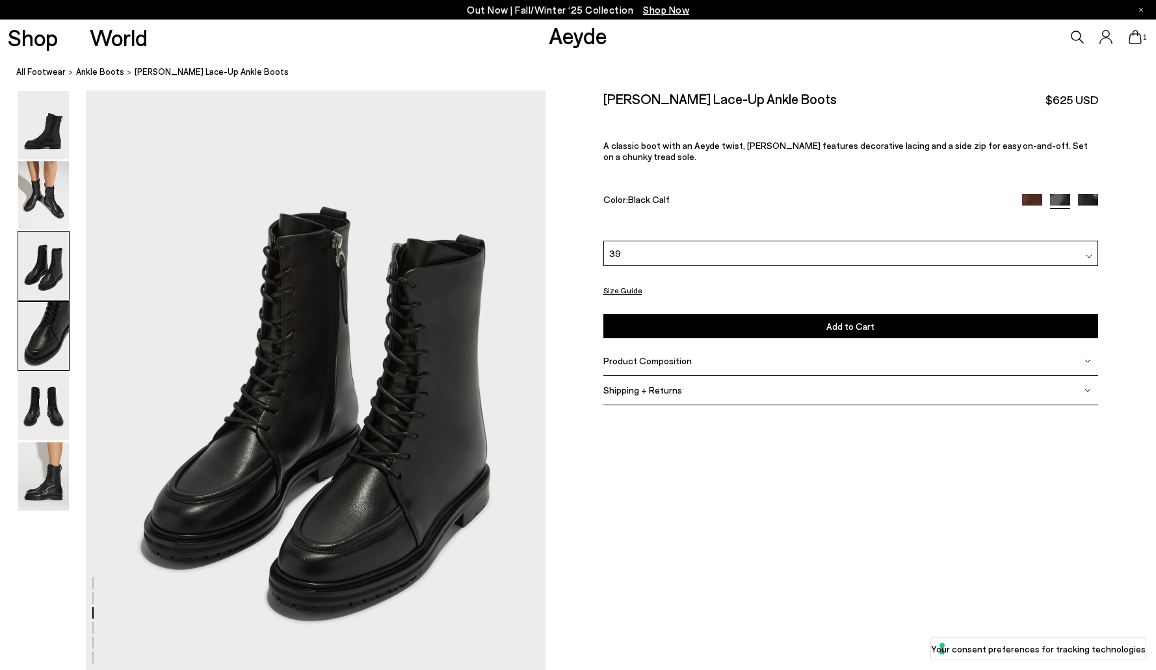
click at [38, 328] on img at bounding box center [43, 336] width 51 height 68
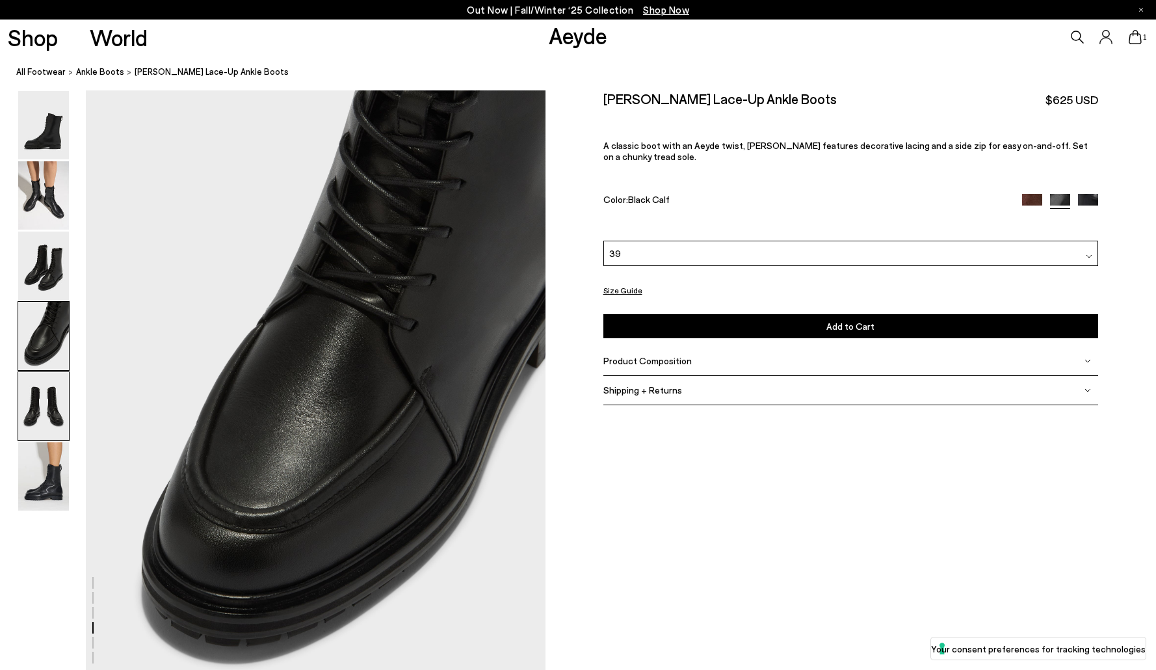
click at [36, 422] on img at bounding box center [43, 406] width 51 height 68
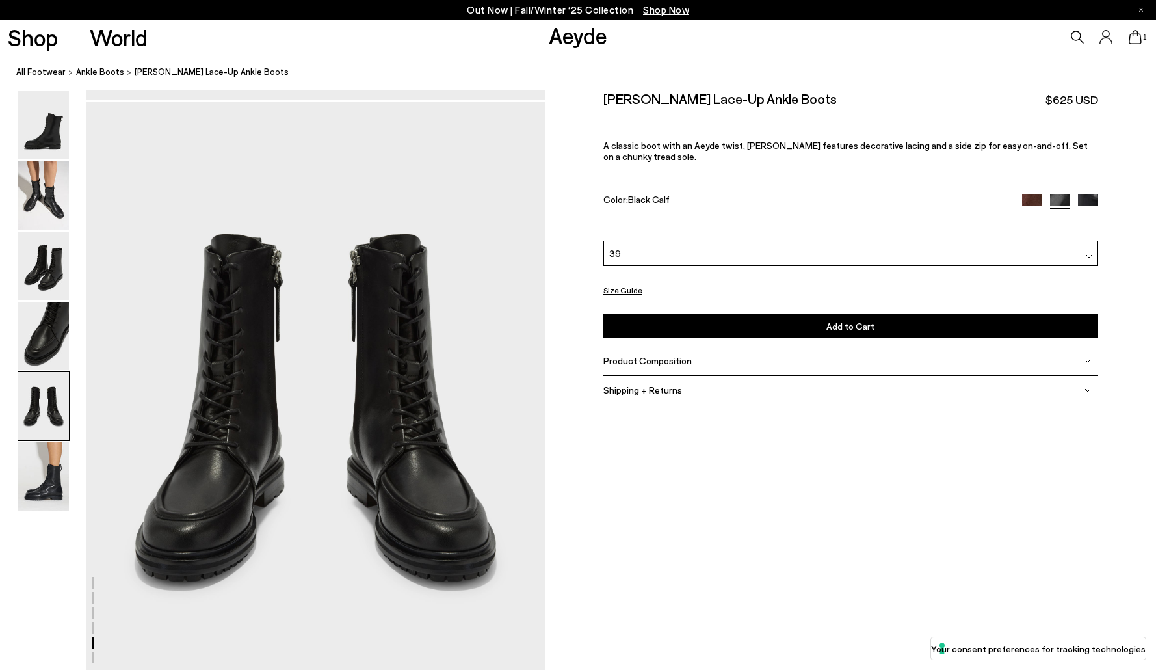
scroll to position [2459, 0]
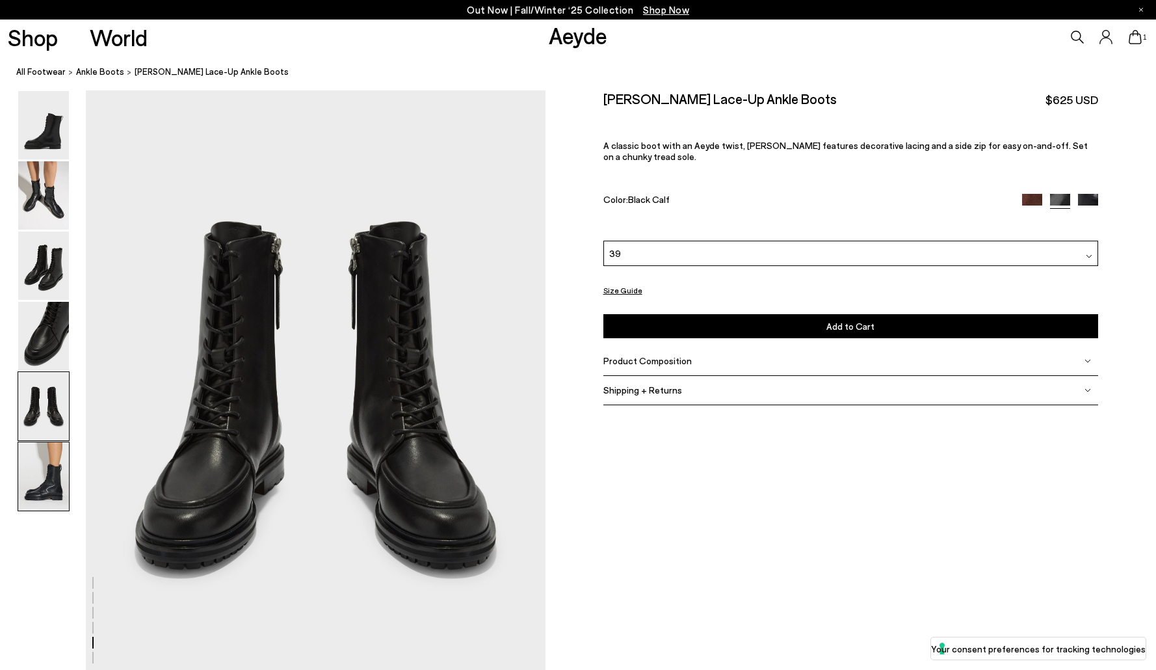
click at [37, 496] on img at bounding box center [43, 476] width 51 height 68
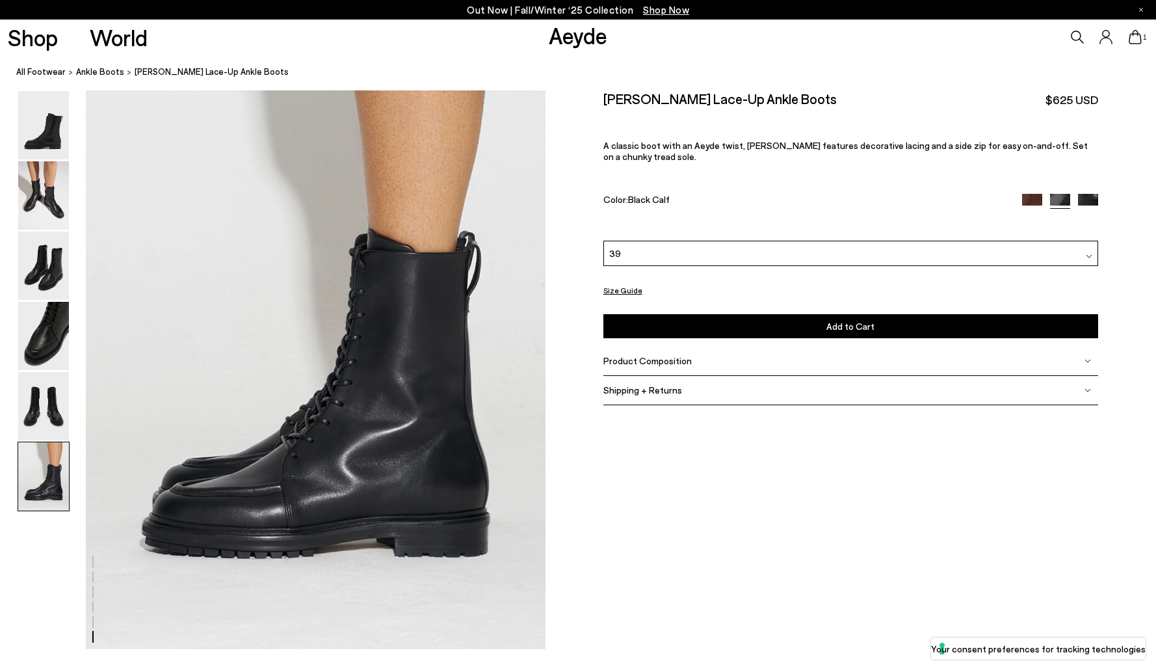
scroll to position [3163, 0]
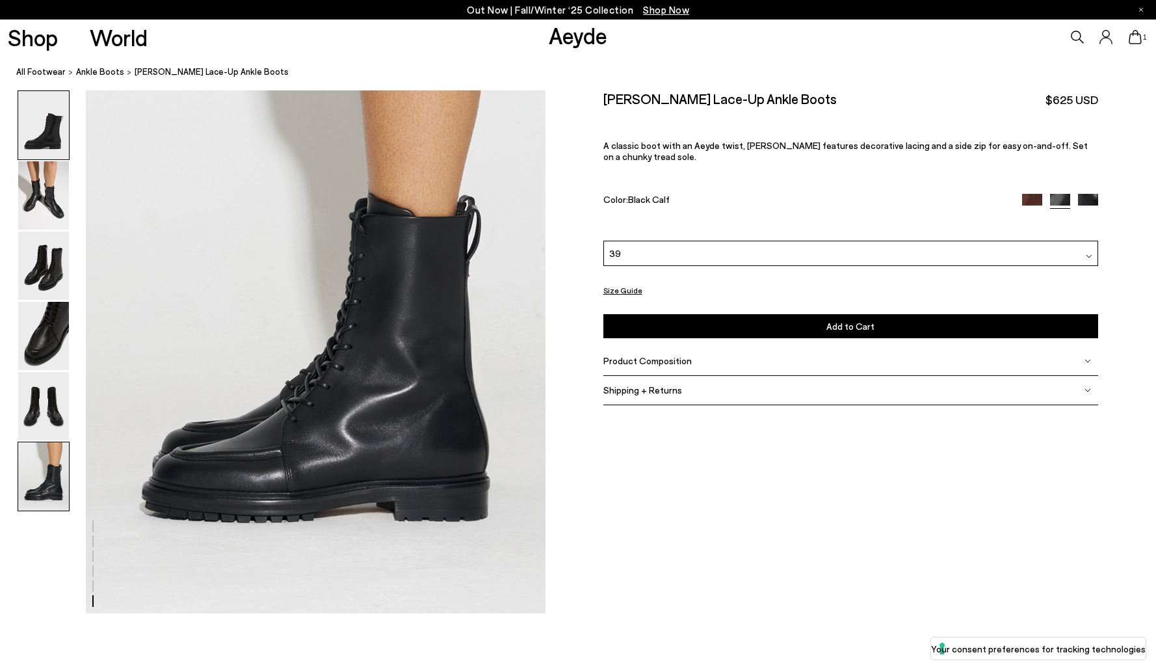
click at [27, 135] on img at bounding box center [43, 125] width 51 height 68
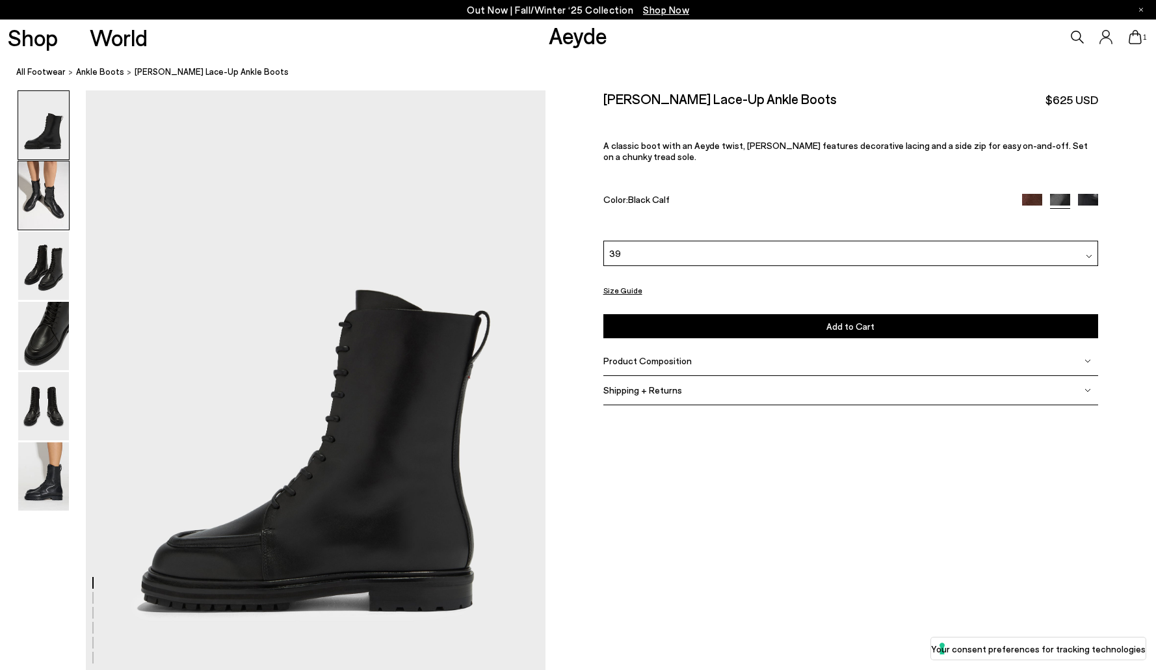
click at [29, 221] on img at bounding box center [43, 195] width 51 height 68
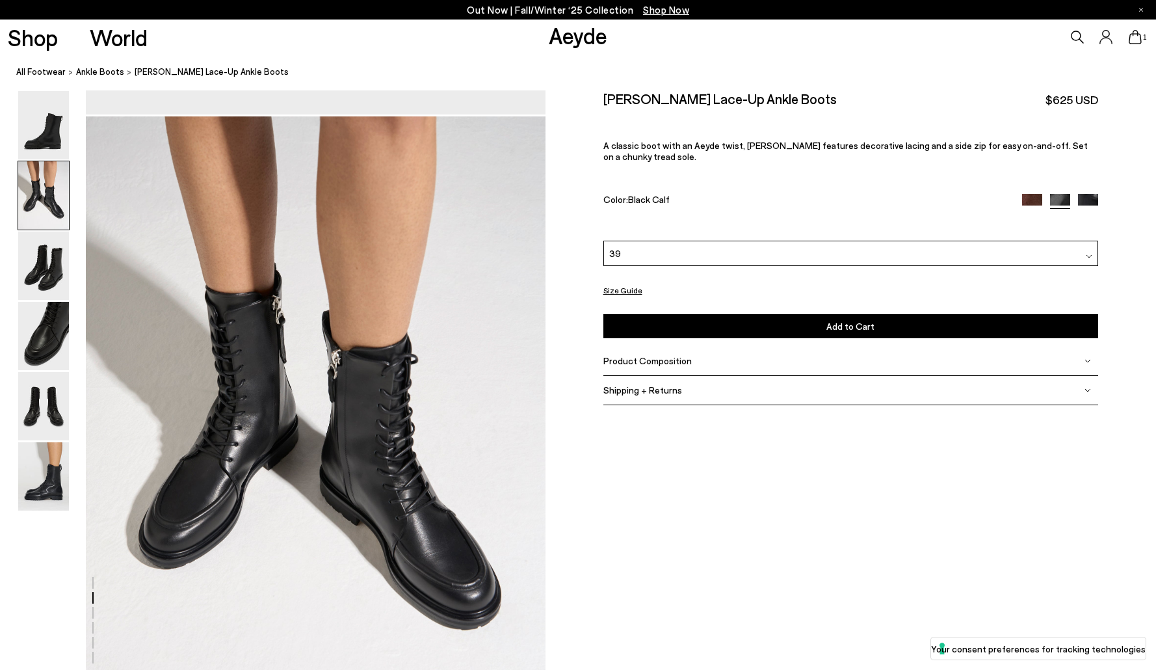
scroll to position [615, 0]
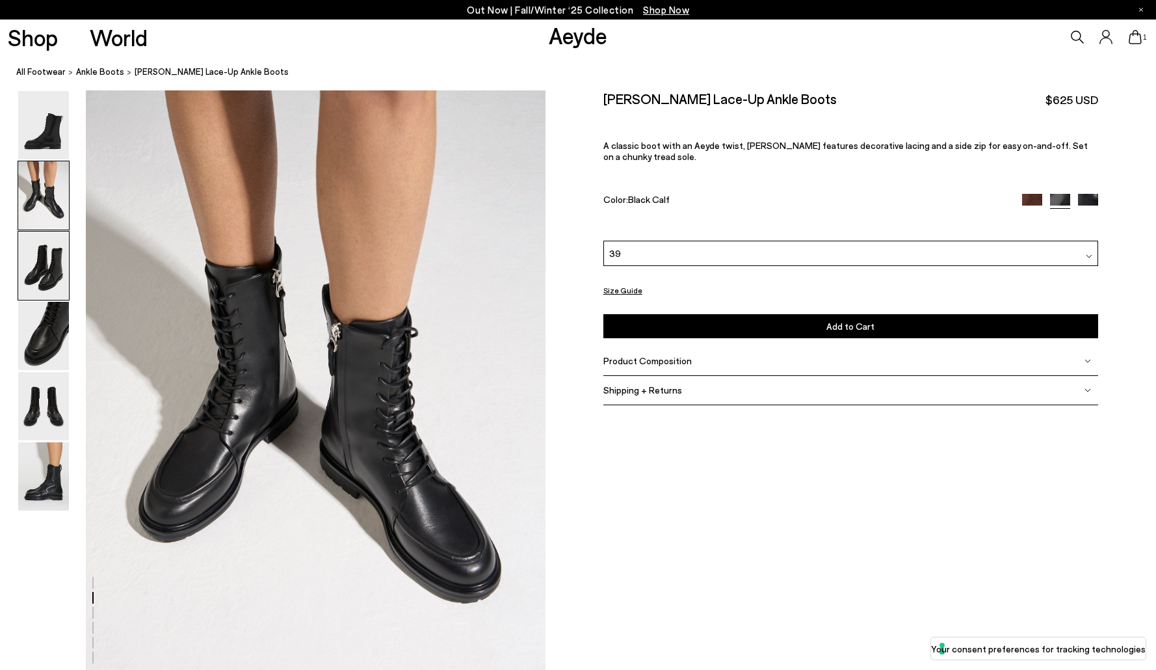
click at [32, 289] on img at bounding box center [43, 265] width 51 height 68
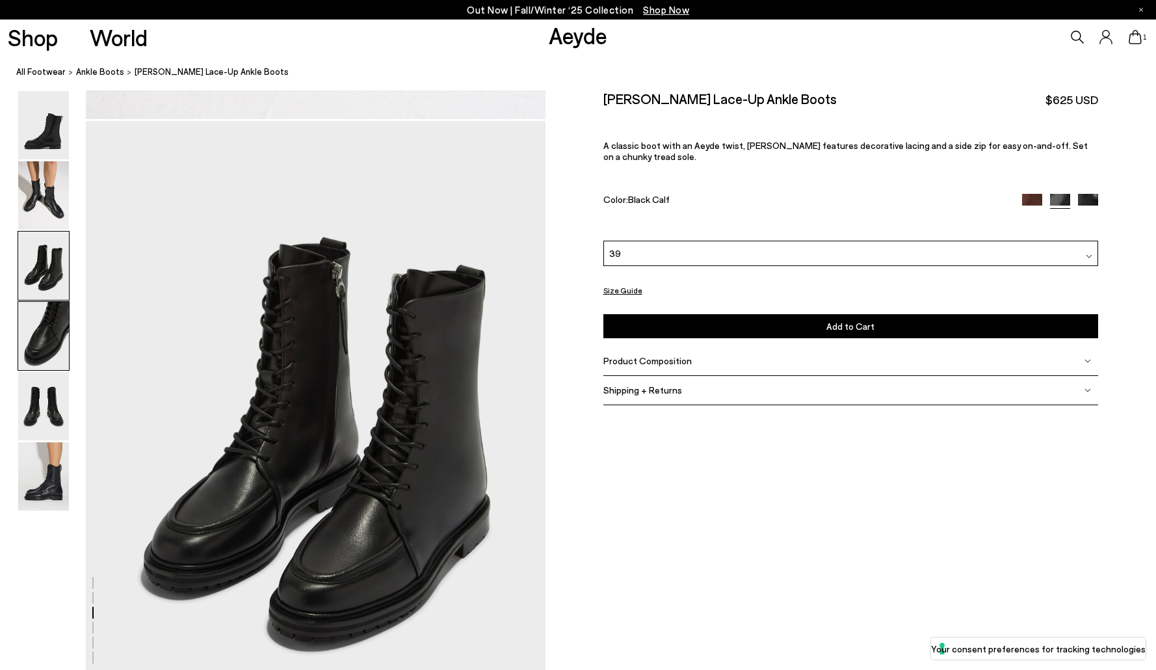
scroll to position [1230, 0]
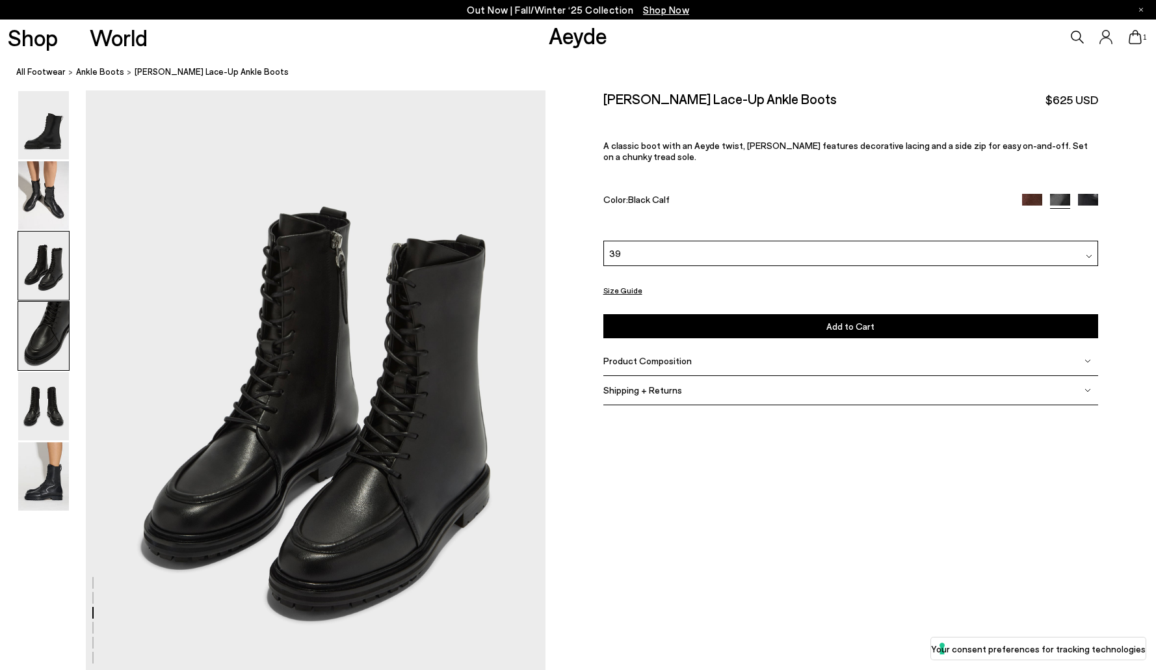
click at [36, 354] on img at bounding box center [43, 336] width 51 height 68
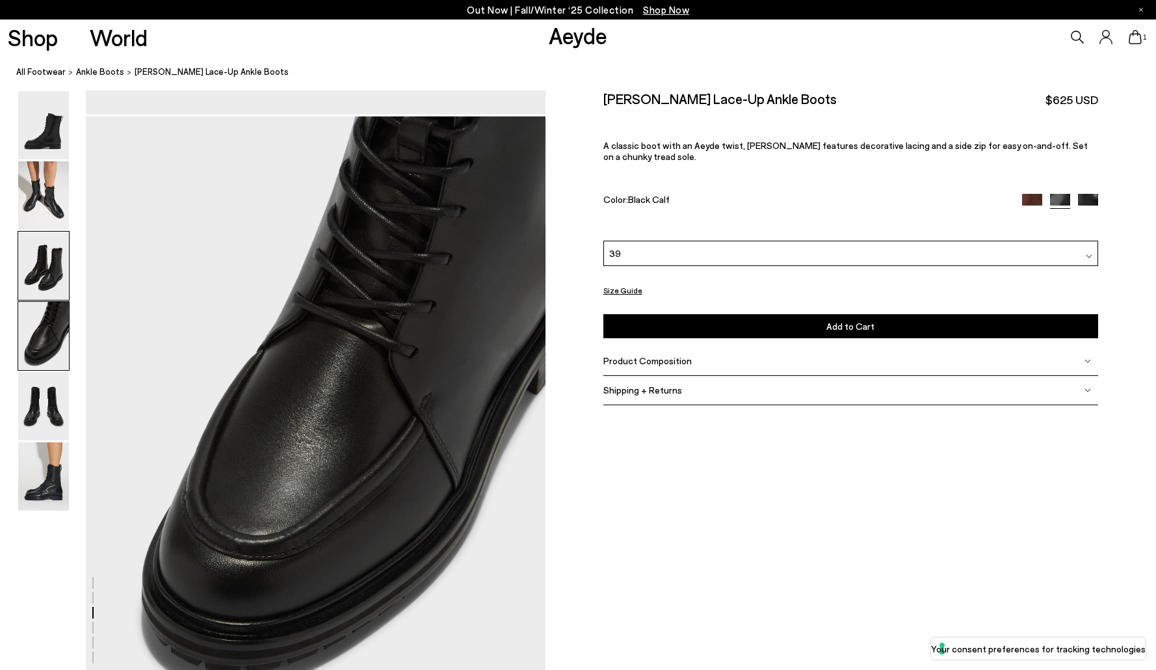
scroll to position [1845, 0]
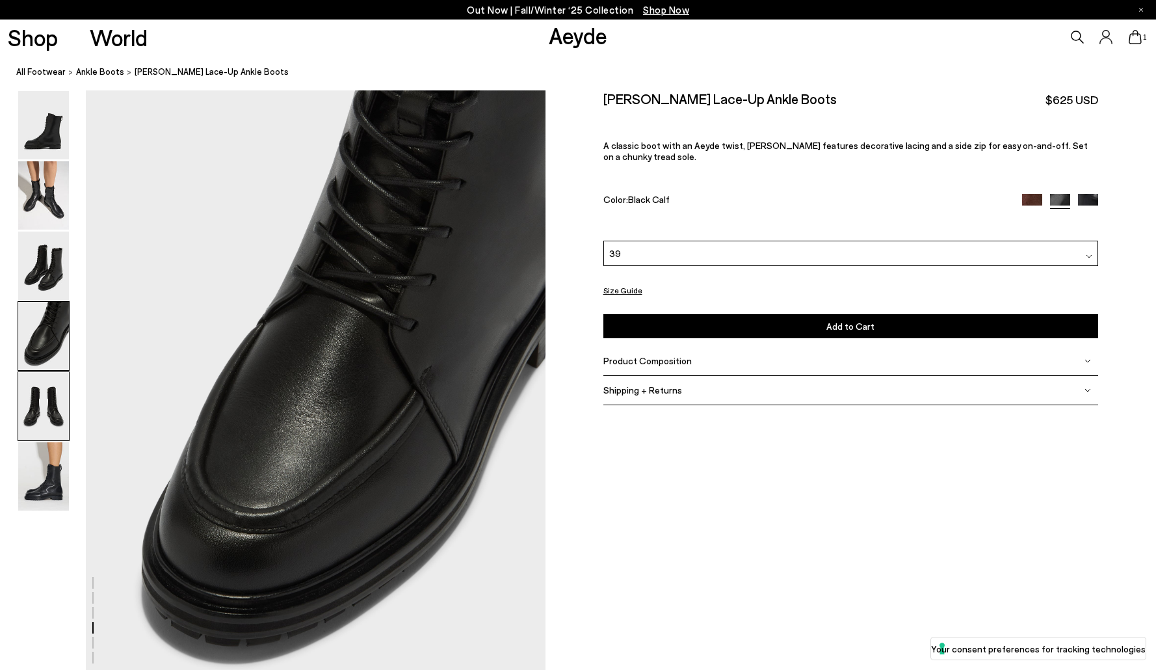
click at [33, 391] on img at bounding box center [43, 406] width 51 height 68
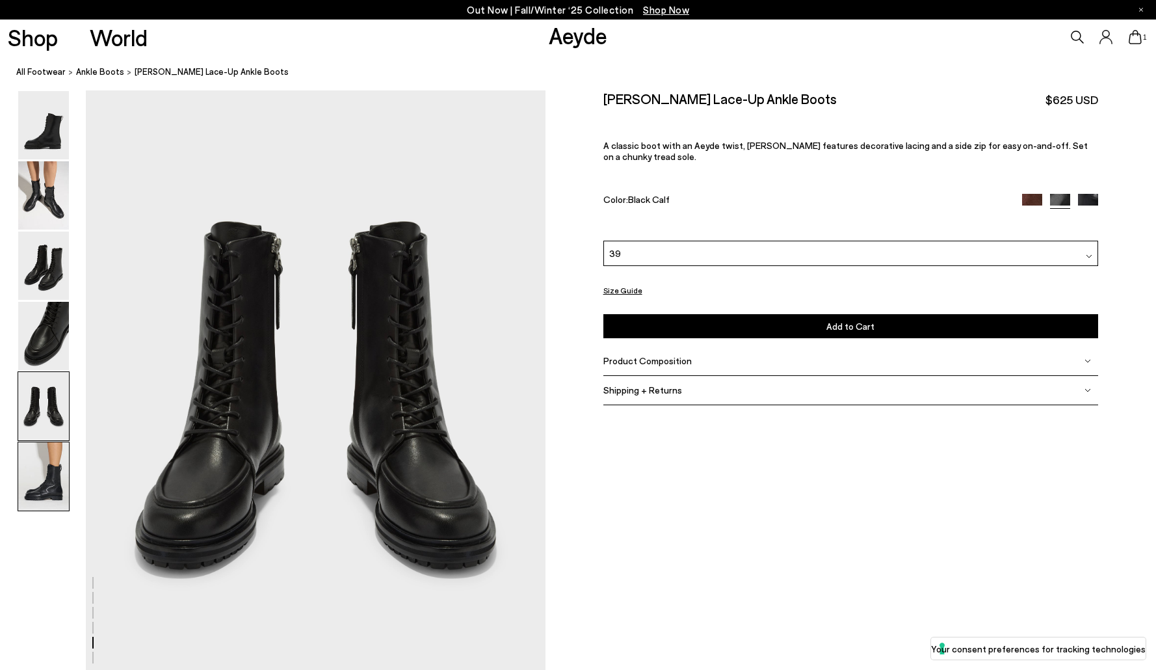
click at [40, 468] on img at bounding box center [43, 476] width 51 height 68
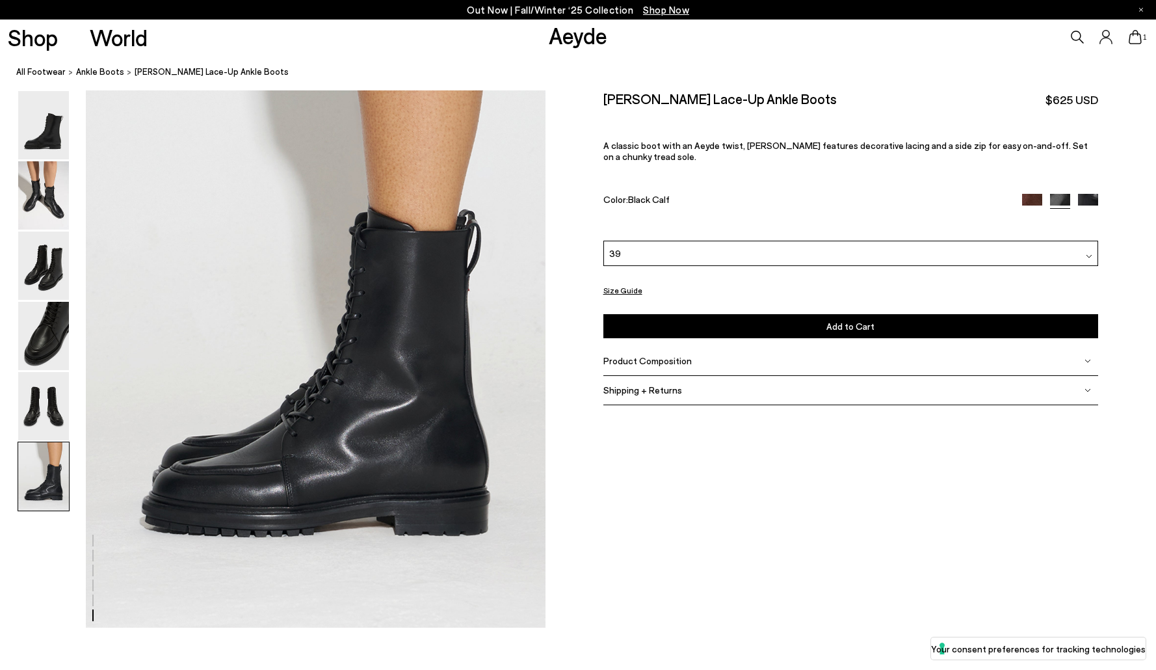
scroll to position [3117, 0]
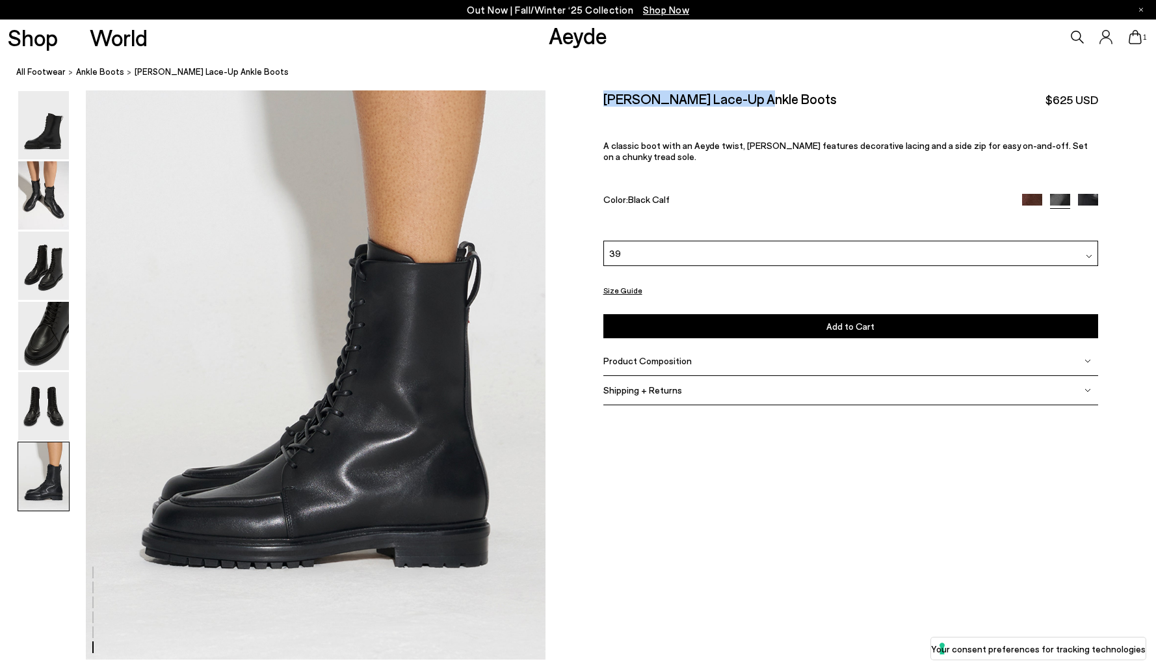
drag, startPoint x: 607, startPoint y: 98, endPoint x: 746, endPoint y: 104, distance: 139.9
click at [746, 105] on h2 "[PERSON_NAME] Lace-Up Ankle Boots" at bounding box center [719, 98] width 233 height 16
drag, startPoint x: 757, startPoint y: 104, endPoint x: 601, endPoint y: 100, distance: 155.4
click at [601, 100] on div "Size Guide Shoes Belt Our shoes come in European sizing. The easiest way to mea…" at bounding box center [851, 257] width 611 height 334
copy h2 "[PERSON_NAME] Lace-Up Ankle Boots"
